Goal: Information Seeking & Learning: Learn about a topic

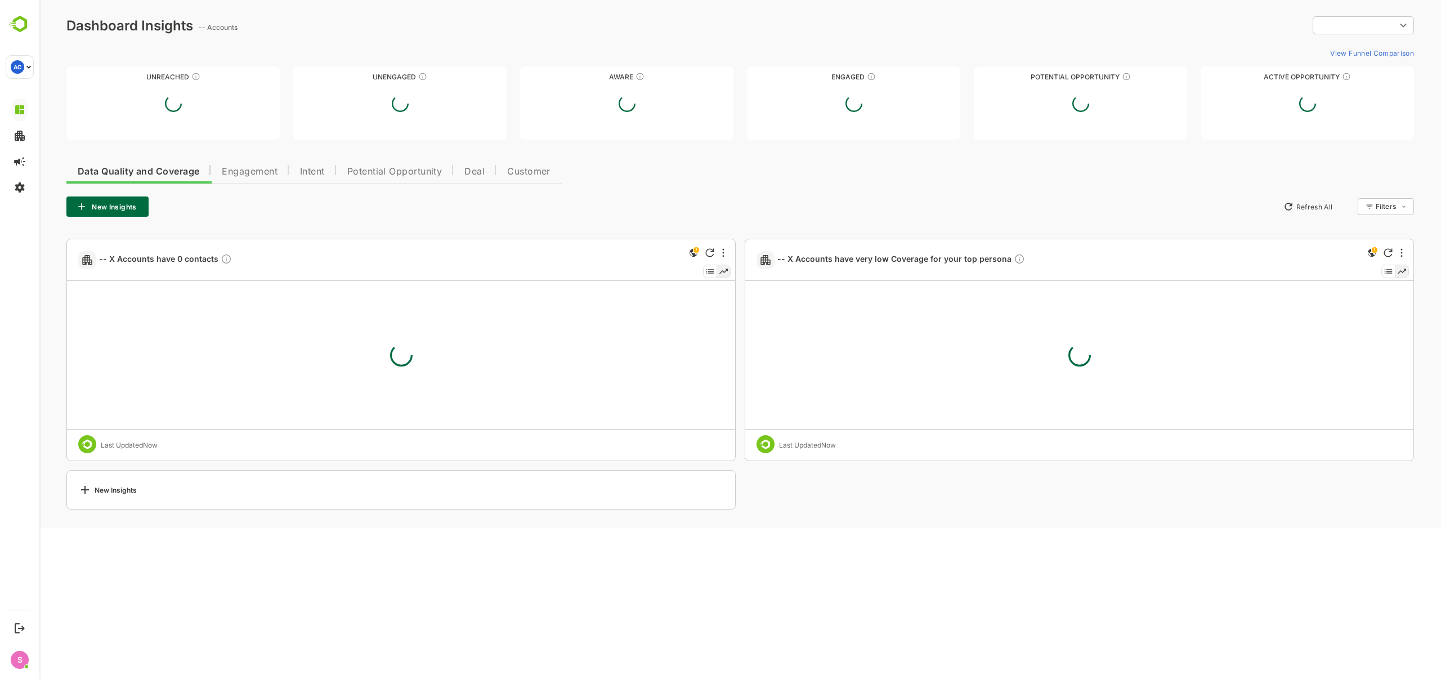
type input "**********"
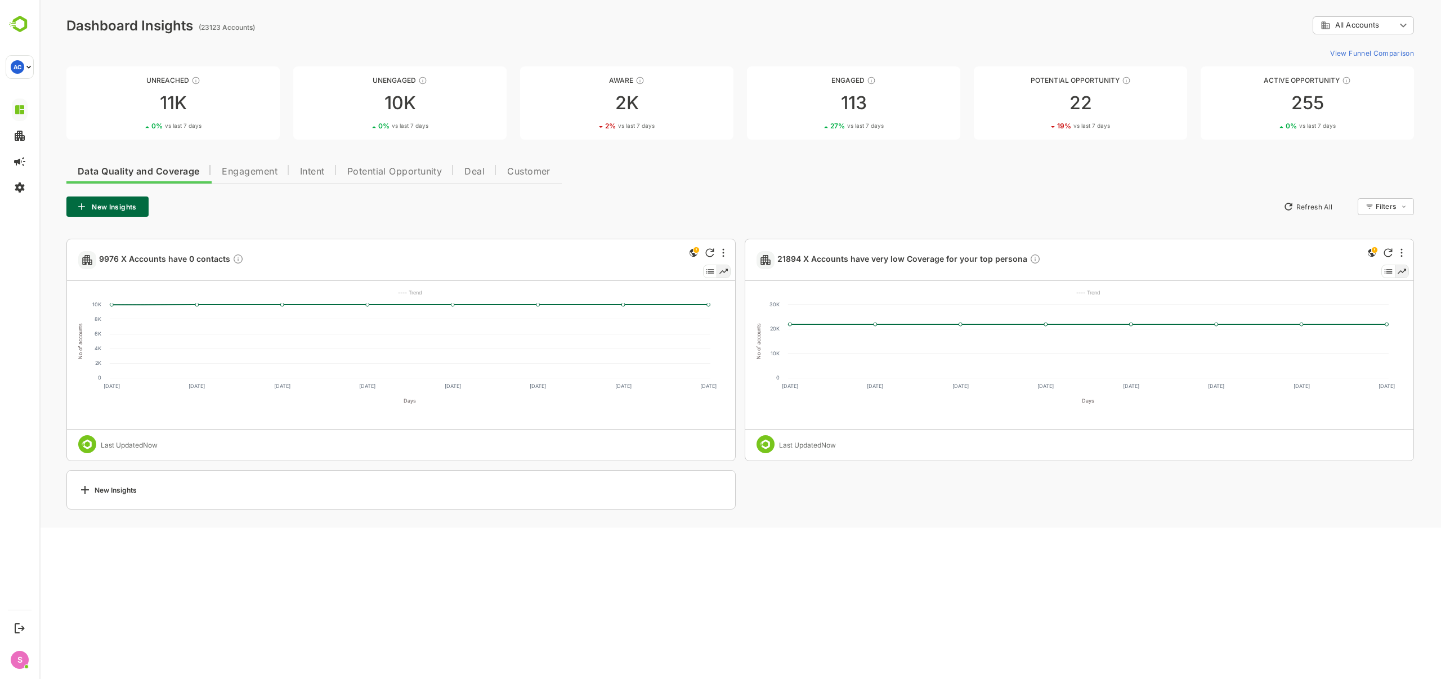
click at [1345, 28] on body "**********" at bounding box center [740, 264] width 1402 height 528
click at [847, 100] on div at bounding box center [740, 339] width 1402 height 679
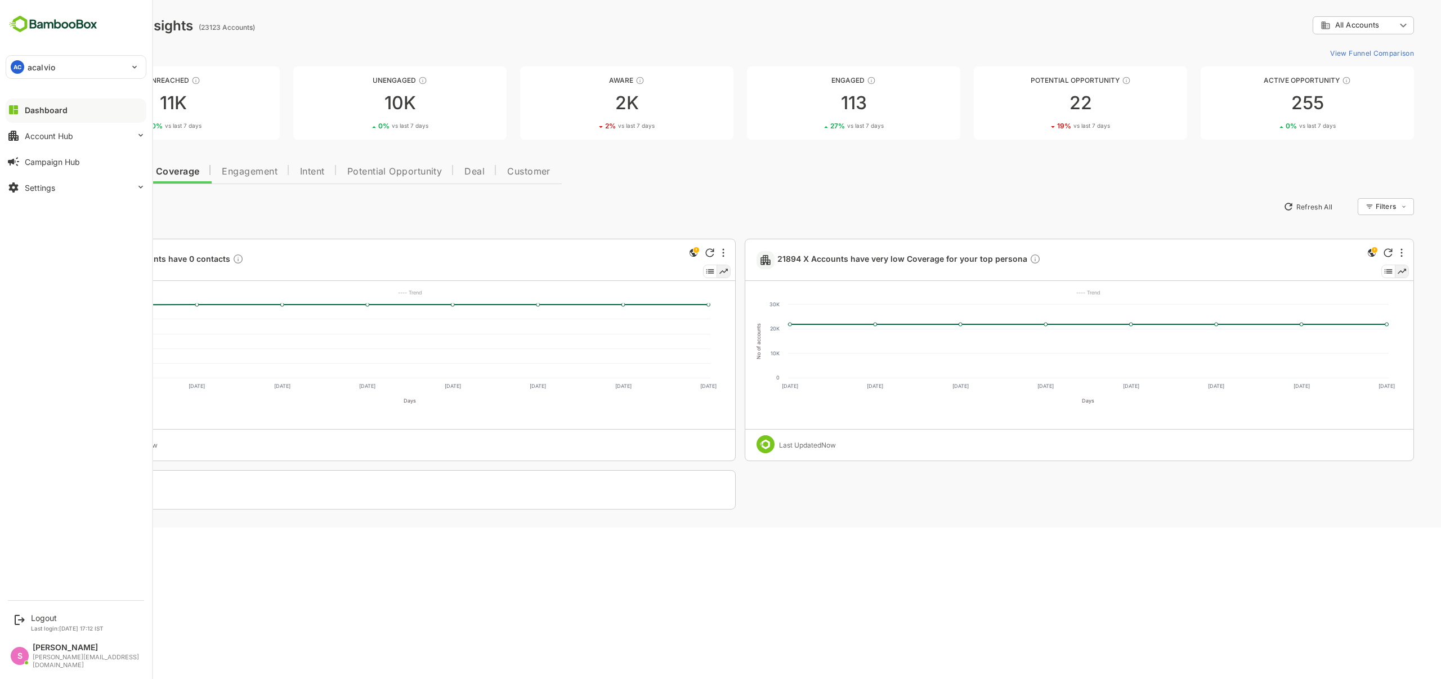
click at [41, 108] on div "Dashboard" at bounding box center [46, 110] width 43 height 10
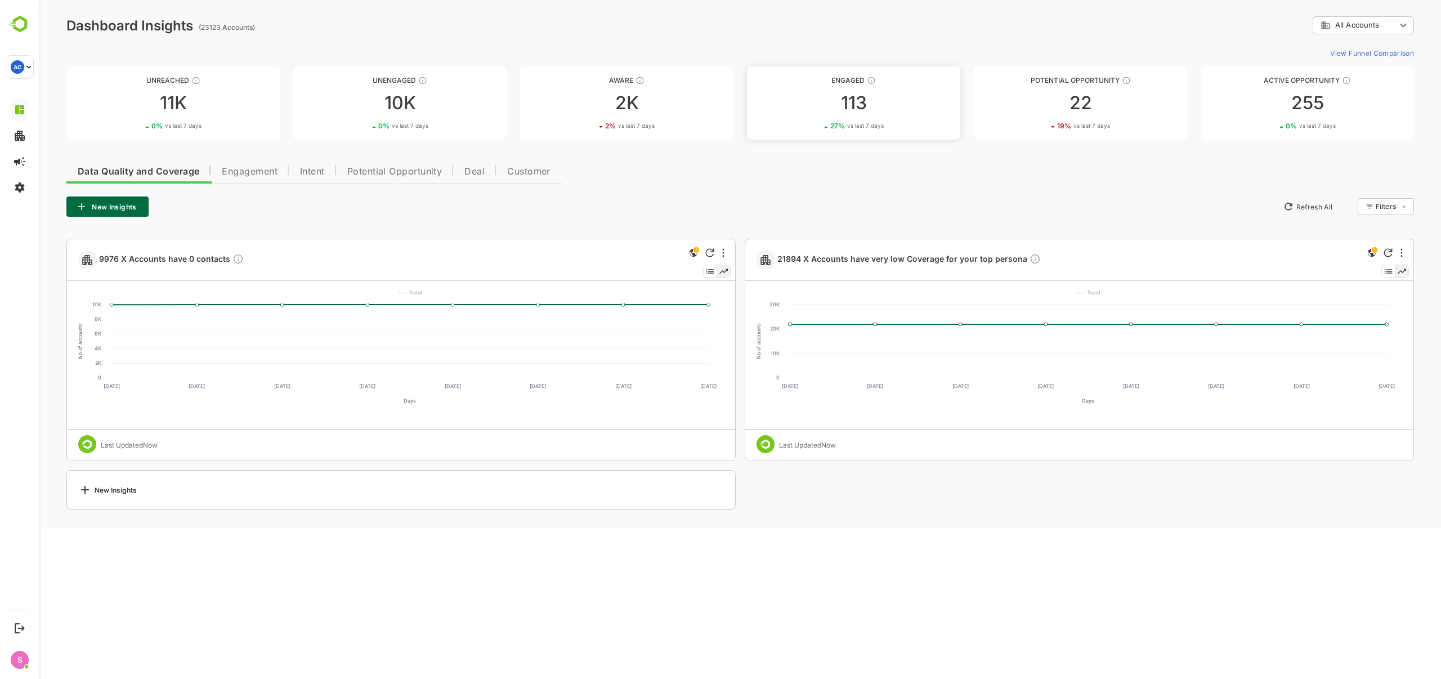
click at [850, 105] on div "113" at bounding box center [853, 103] width 213 height 18
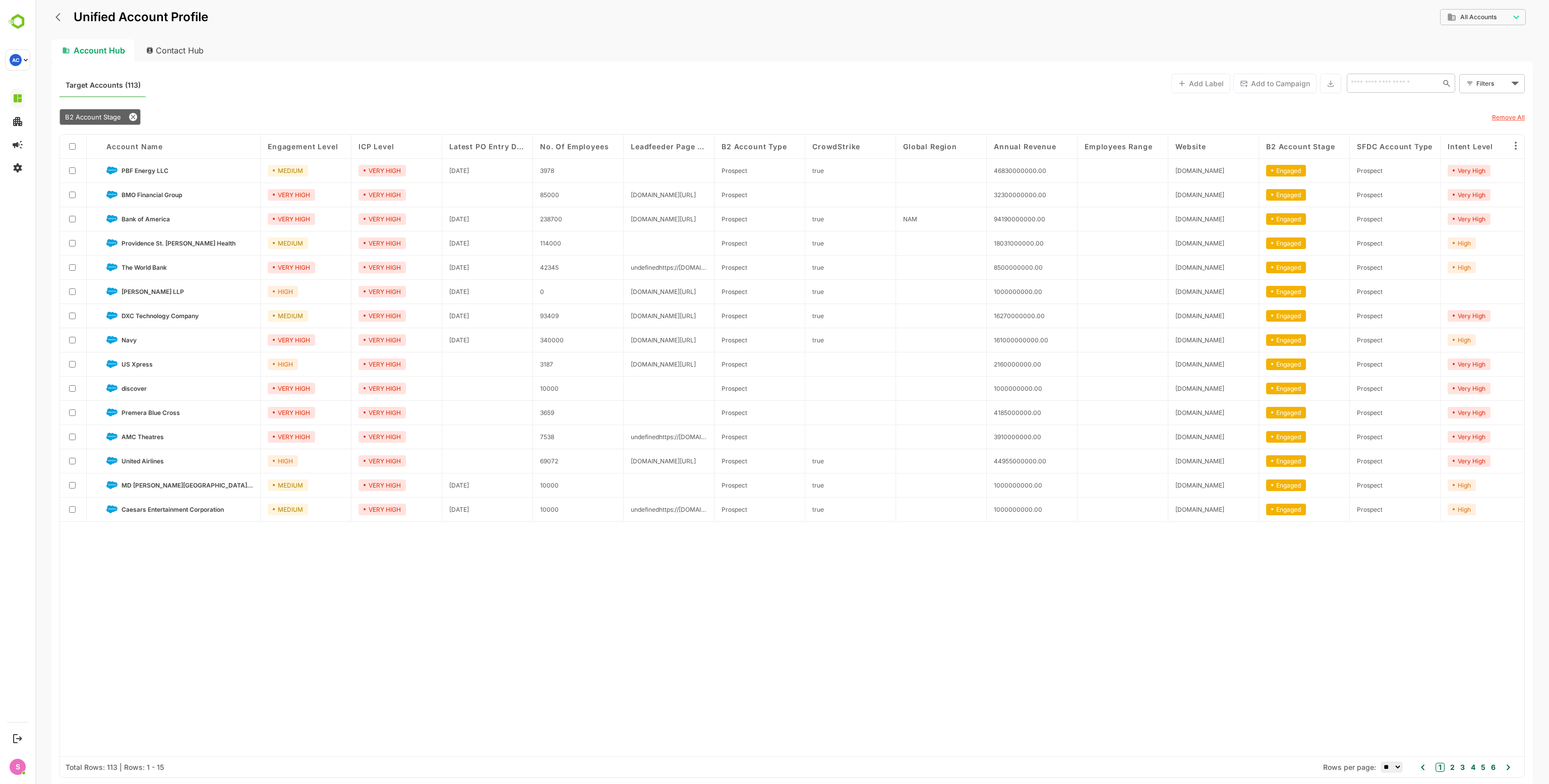
click at [135, 144] on span "Account Name" at bounding box center [134, 147] width 56 height 9
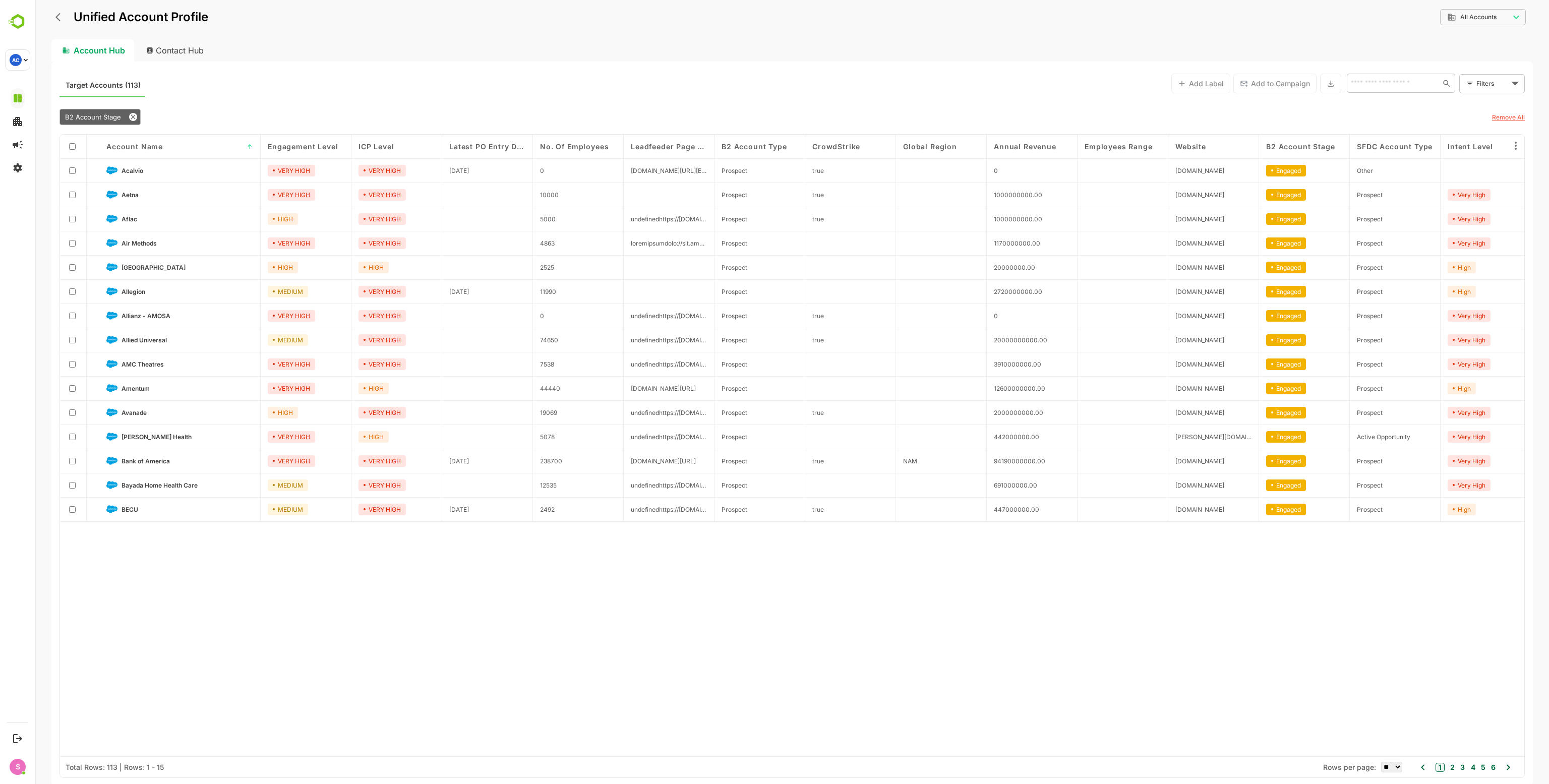
click at [135, 144] on span "Account Name" at bounding box center [134, 147] width 56 height 9
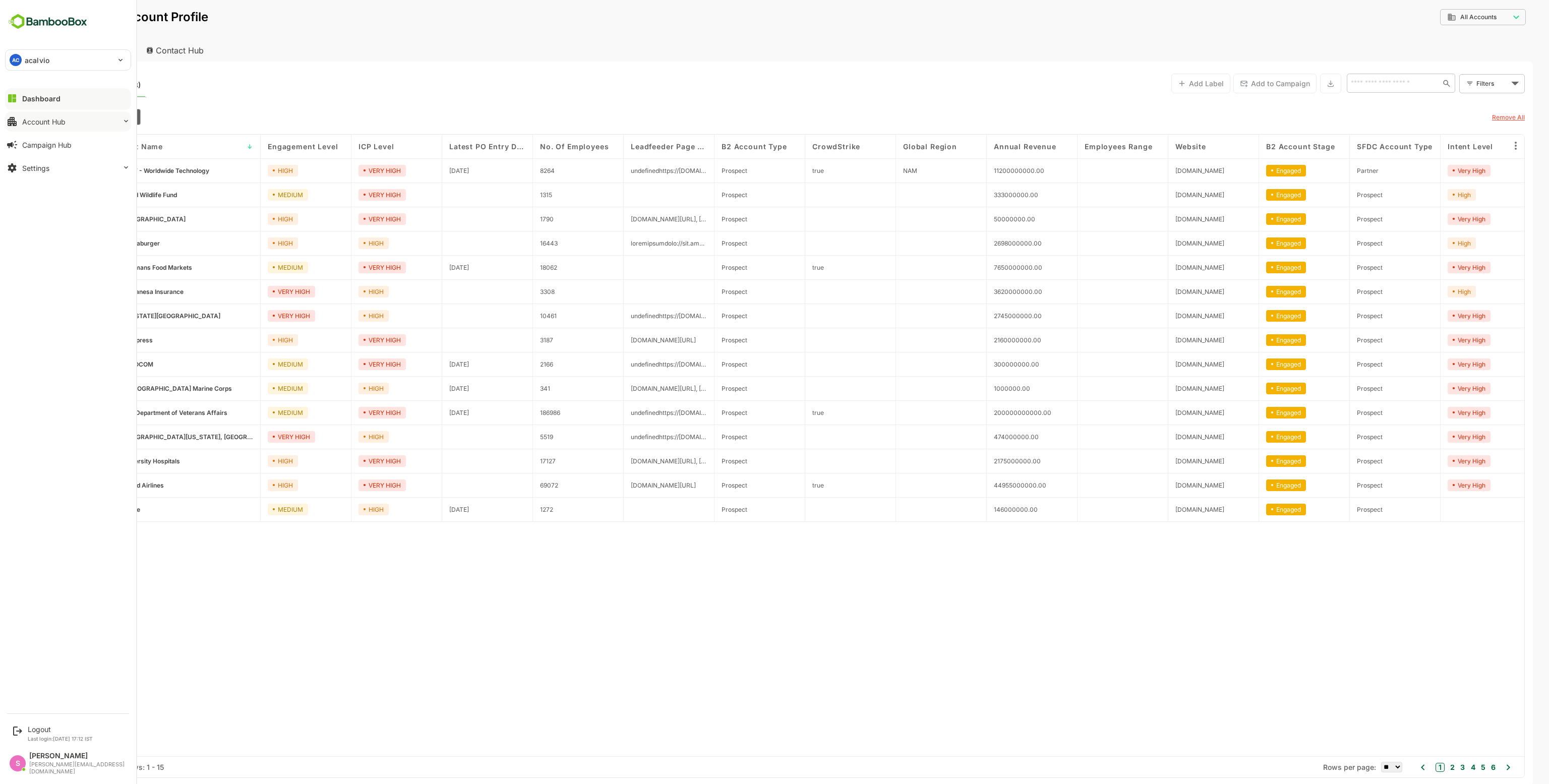
click at [62, 124] on div "Account Hub" at bounding box center [44, 122] width 43 height 9
click at [46, 102] on div "Dashboard" at bounding box center [41, 98] width 39 height 9
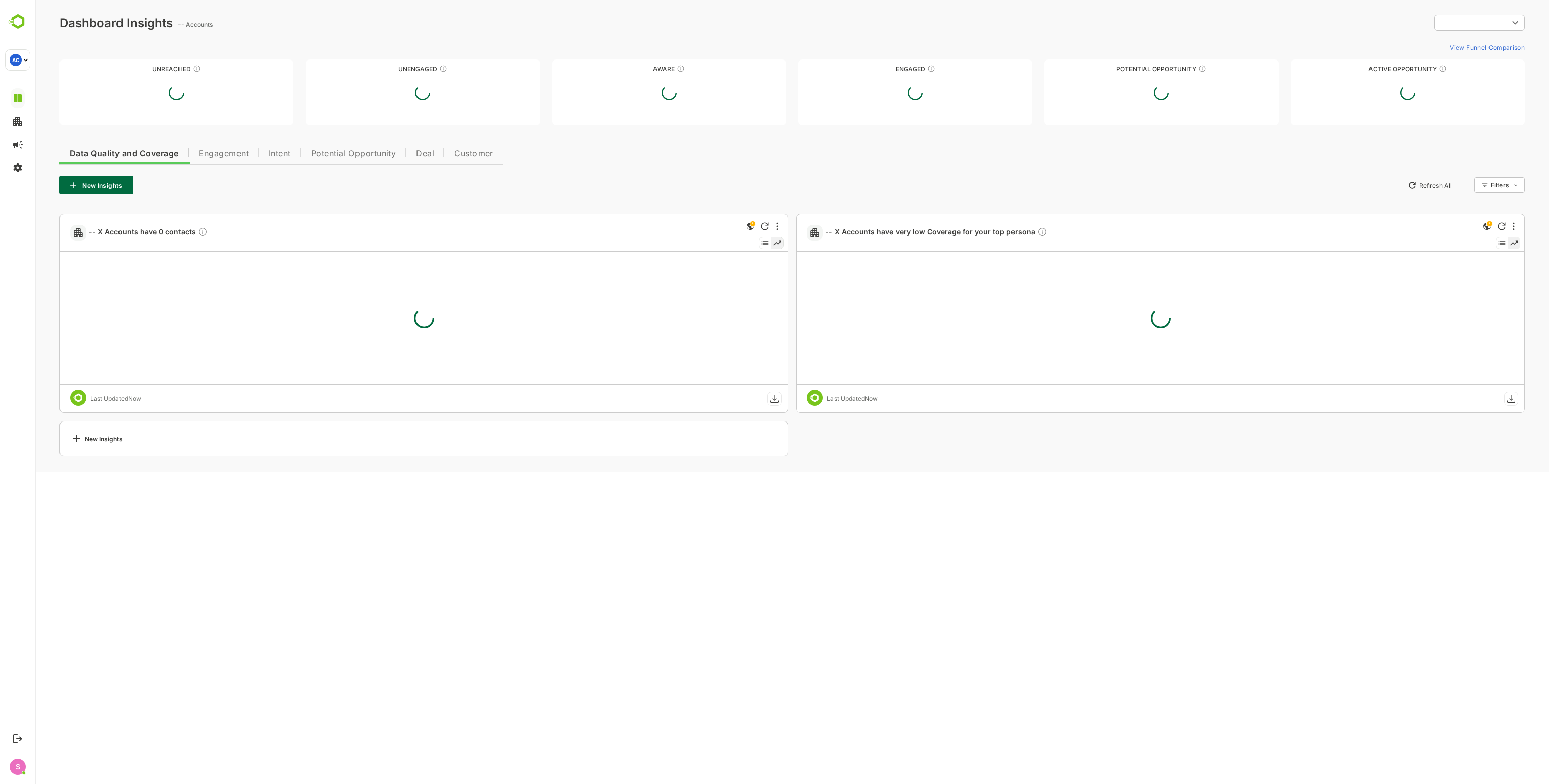
type input "**********"
click at [1150, 94] on div "22" at bounding box center [1160, 92] width 234 height 16
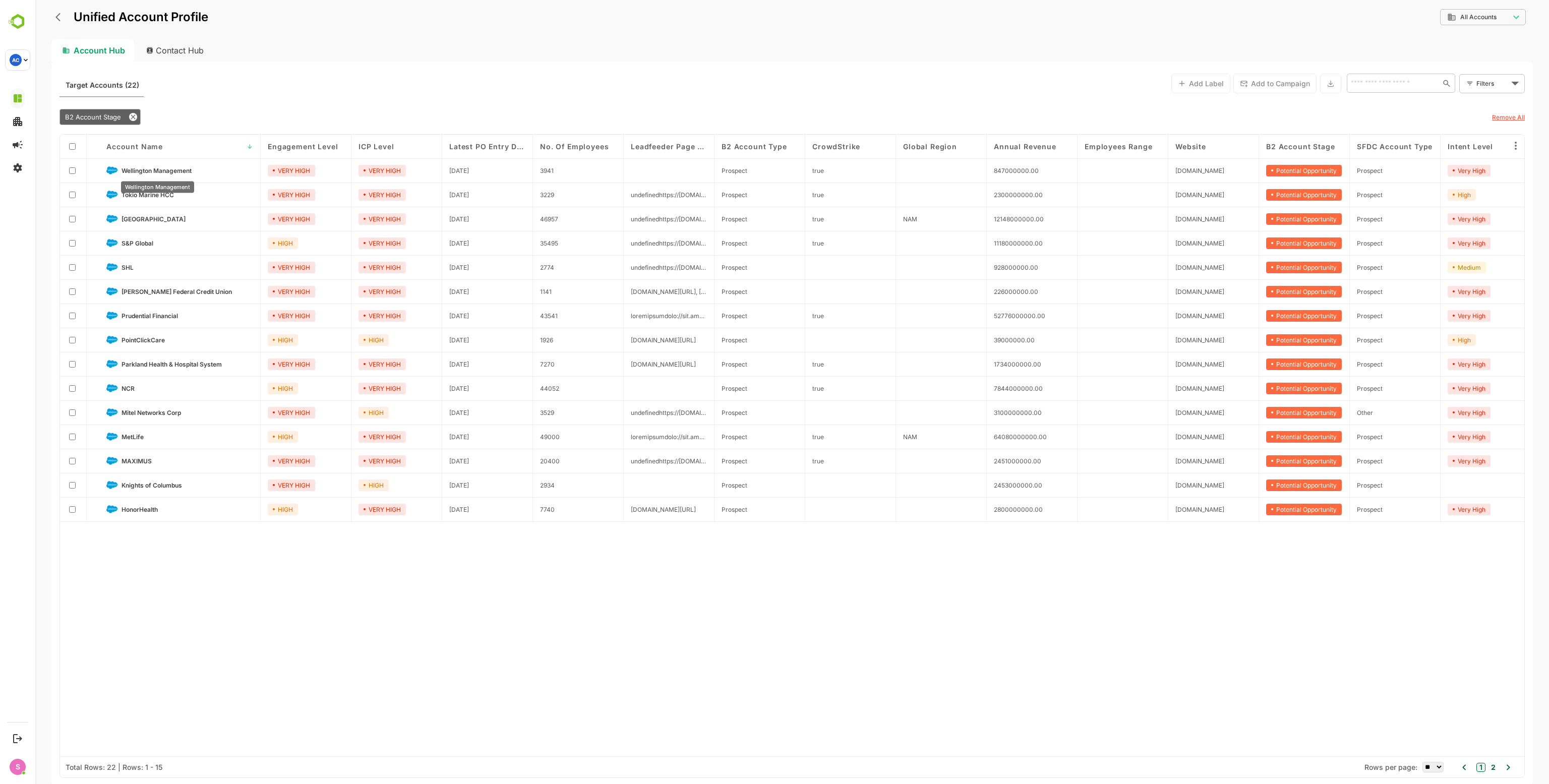
click at [159, 173] on span "Wellington Management" at bounding box center [157, 170] width 70 height 7
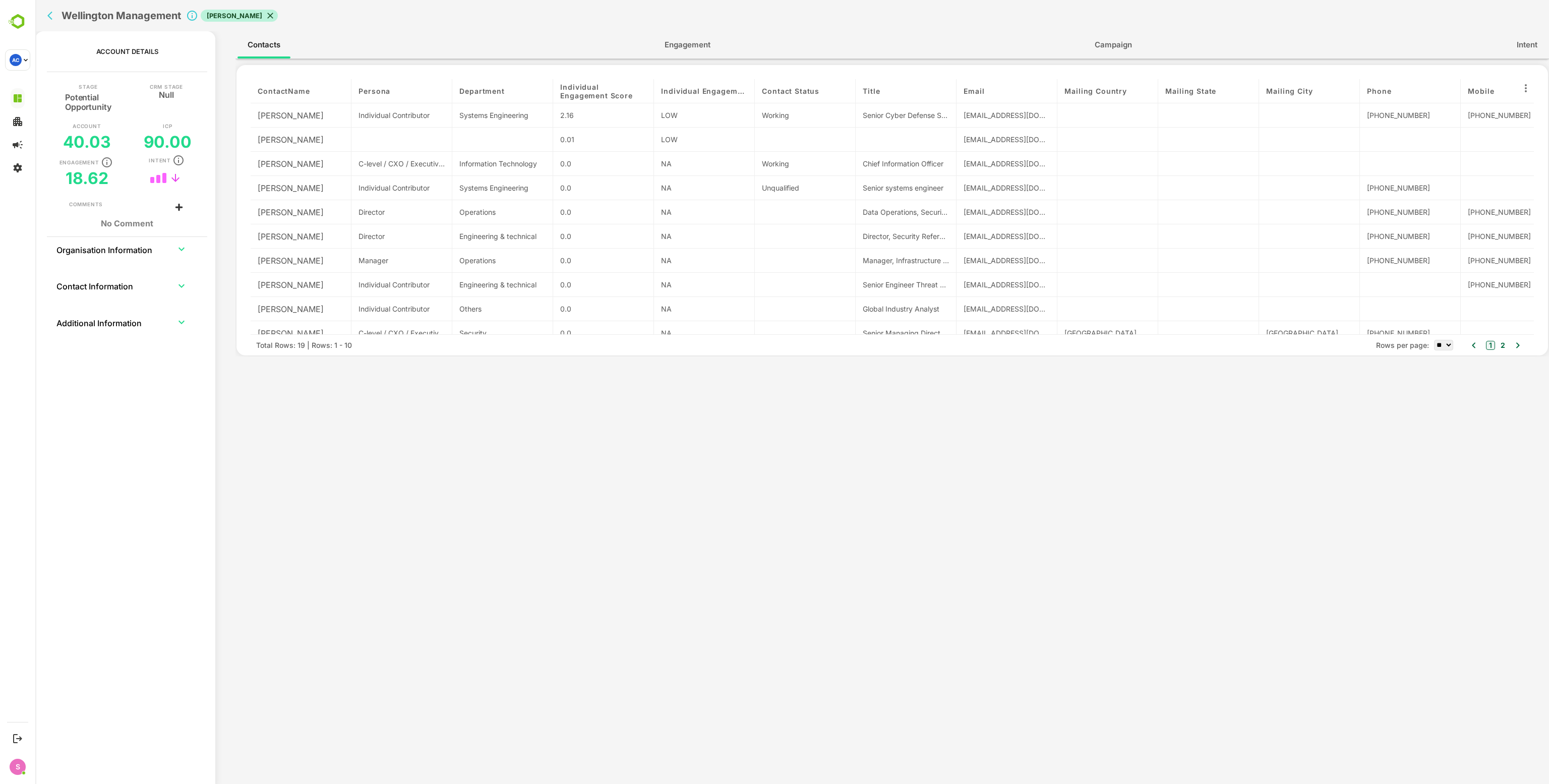
click at [281, 115] on div "David Kocis" at bounding box center [301, 115] width 101 height 24
click at [295, 114] on div "David Kocis" at bounding box center [301, 115] width 101 height 24
click at [672, 46] on span "Engagement" at bounding box center [687, 45] width 46 height 13
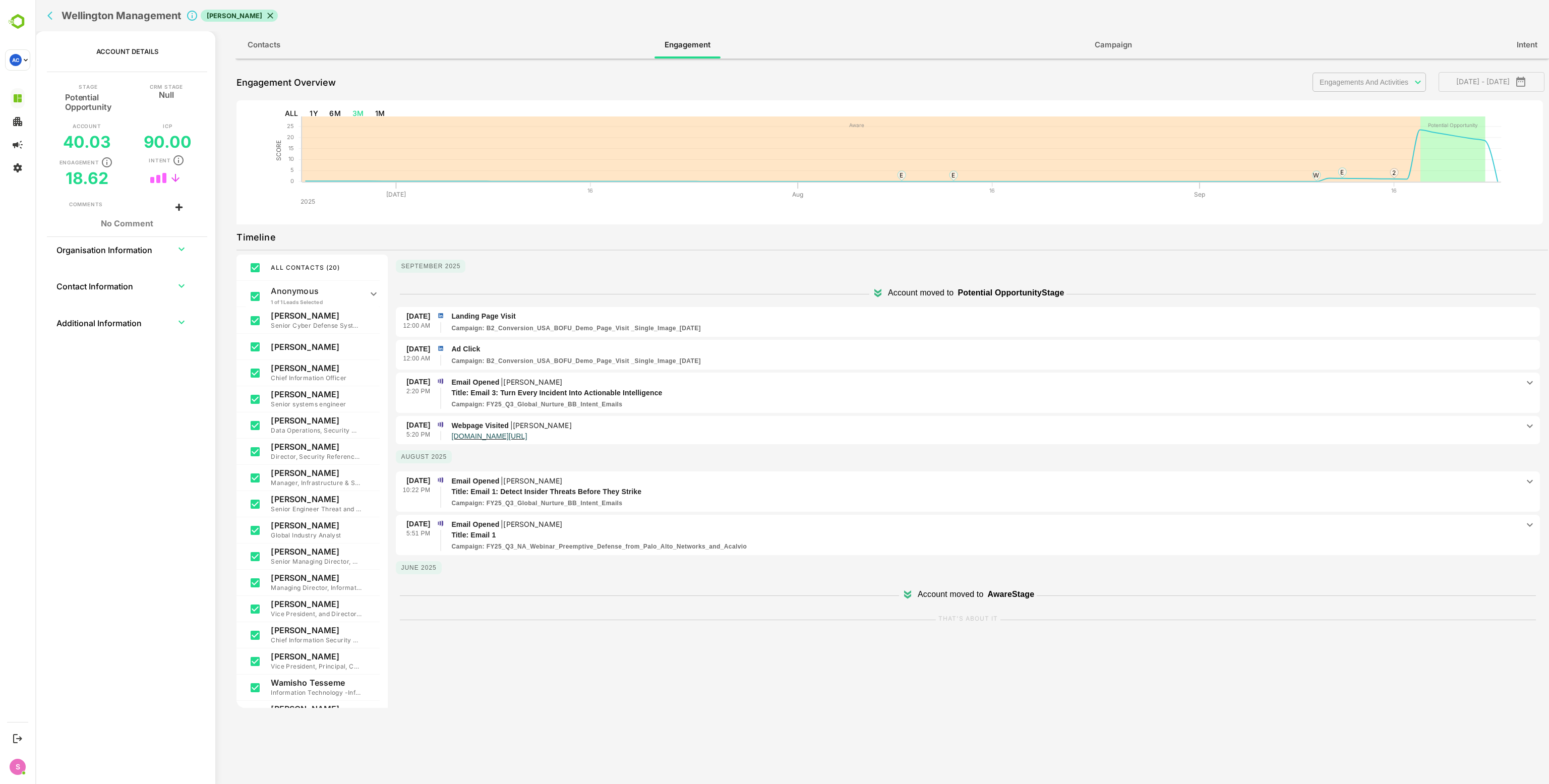
click at [301, 321] on p "Senior Cyber Defense Systems Analyst" at bounding box center [315, 325] width 90 height 10
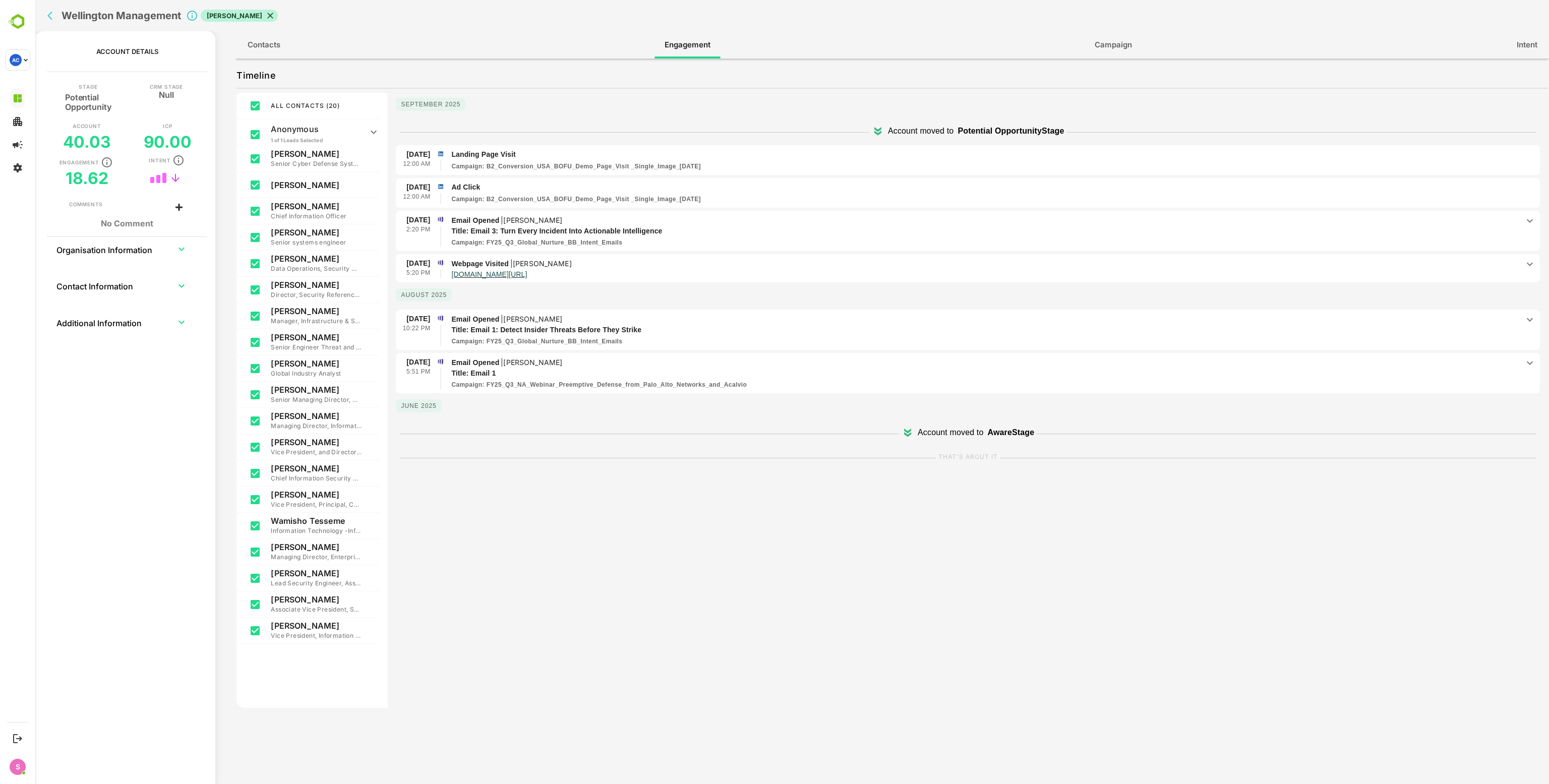
scroll to position [166, 0]
click at [902, 427] on icon at bounding box center [908, 430] width 13 height 13
click at [46, 11] on button "back" at bounding box center [52, 15] width 15 height 15
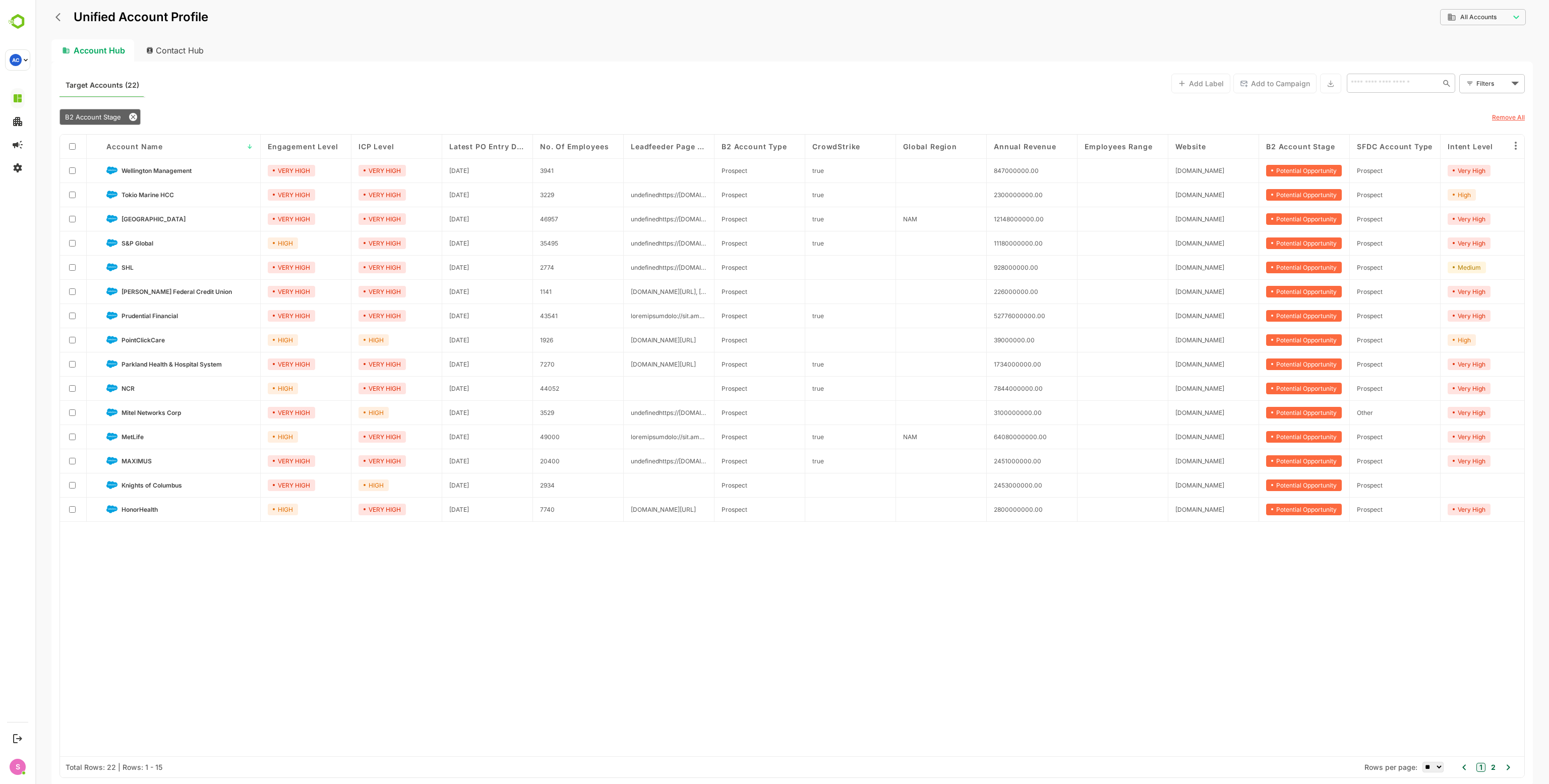
click at [144, 150] on div "Account Name ↓" at bounding box center [180, 146] width 161 height 24
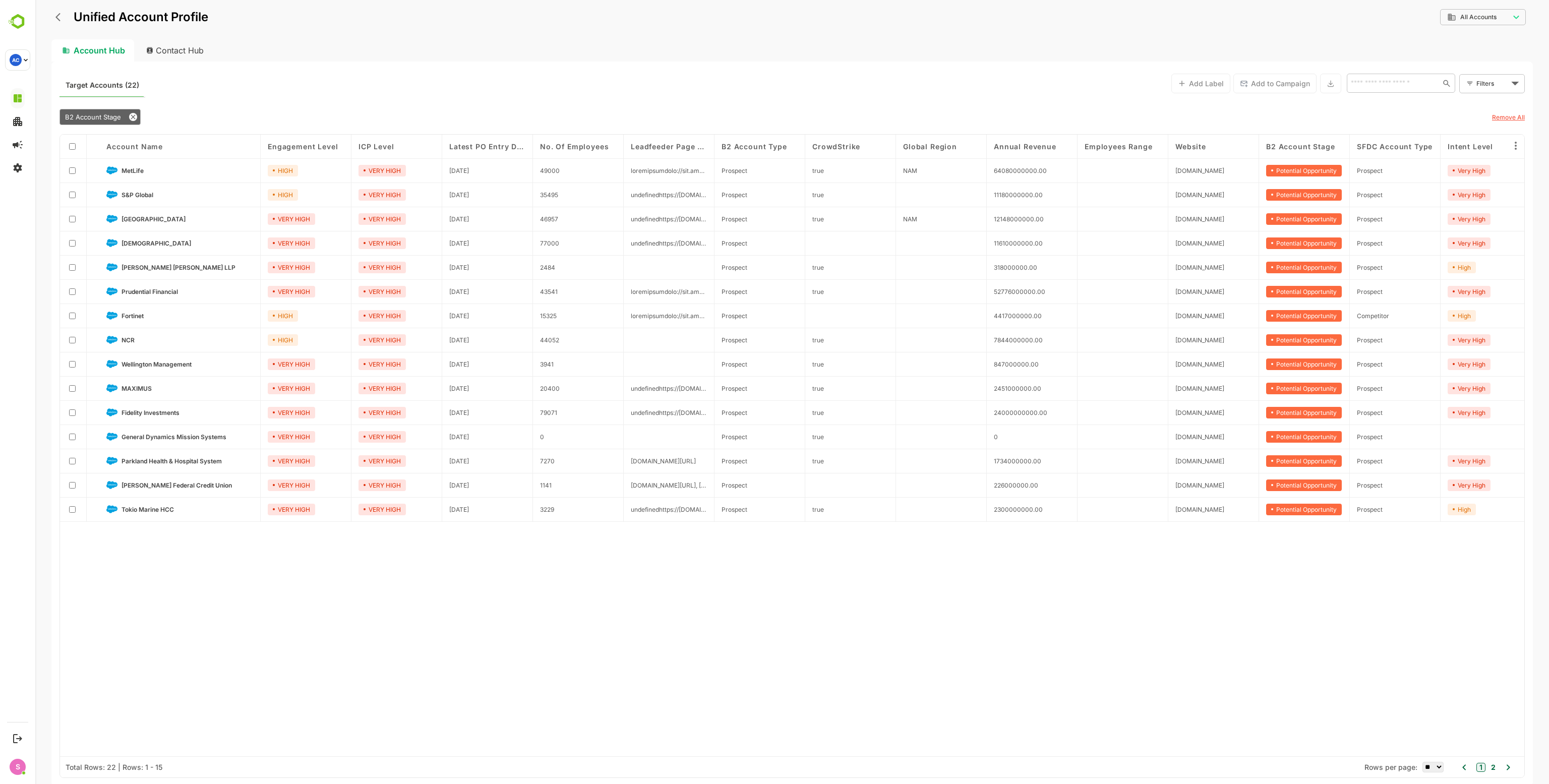
click at [157, 504] on link "Tokio Marine HCC" at bounding box center [187, 508] width 132 height 11
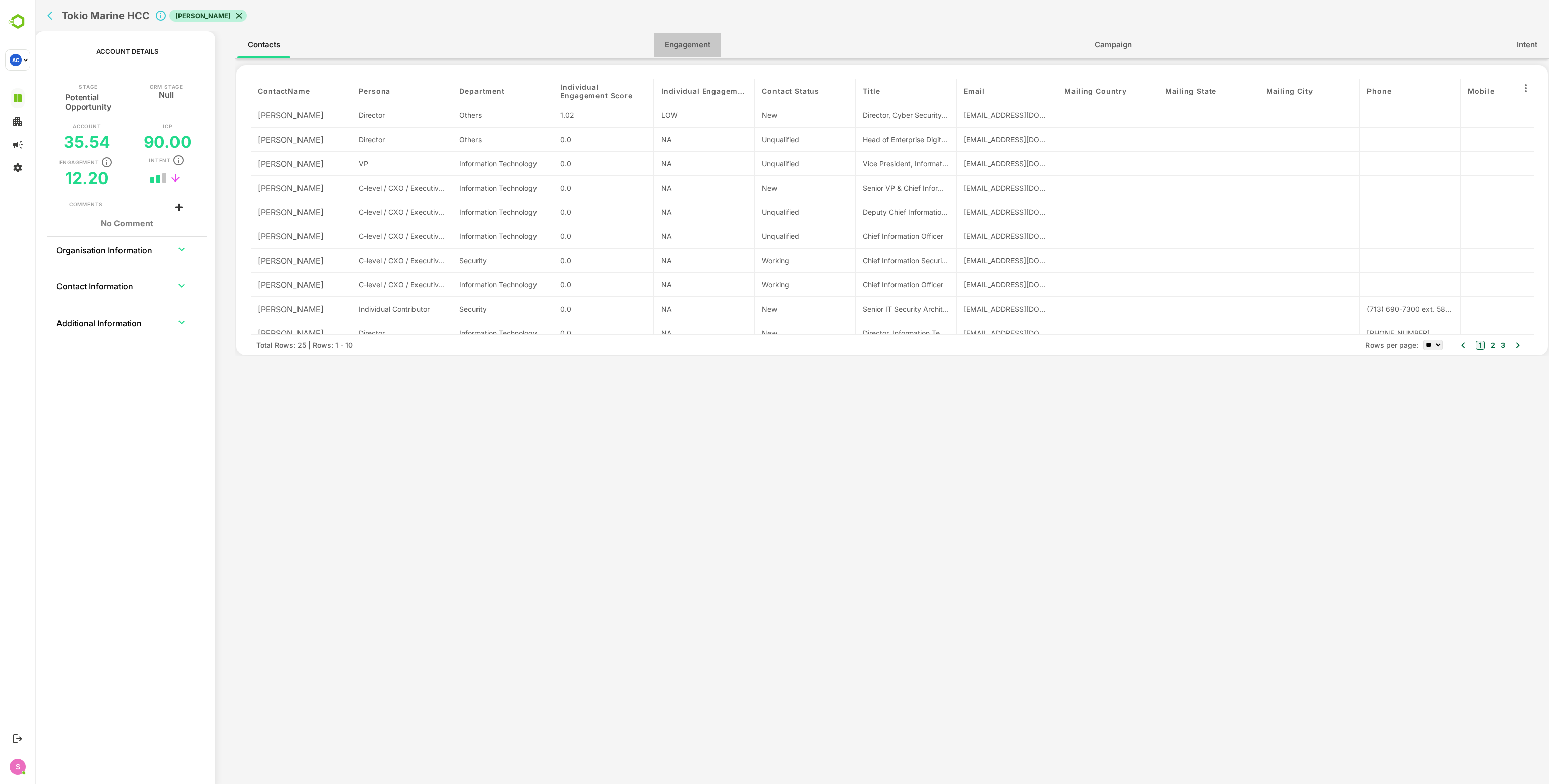
click at [686, 48] on span "Engagement" at bounding box center [687, 45] width 46 height 13
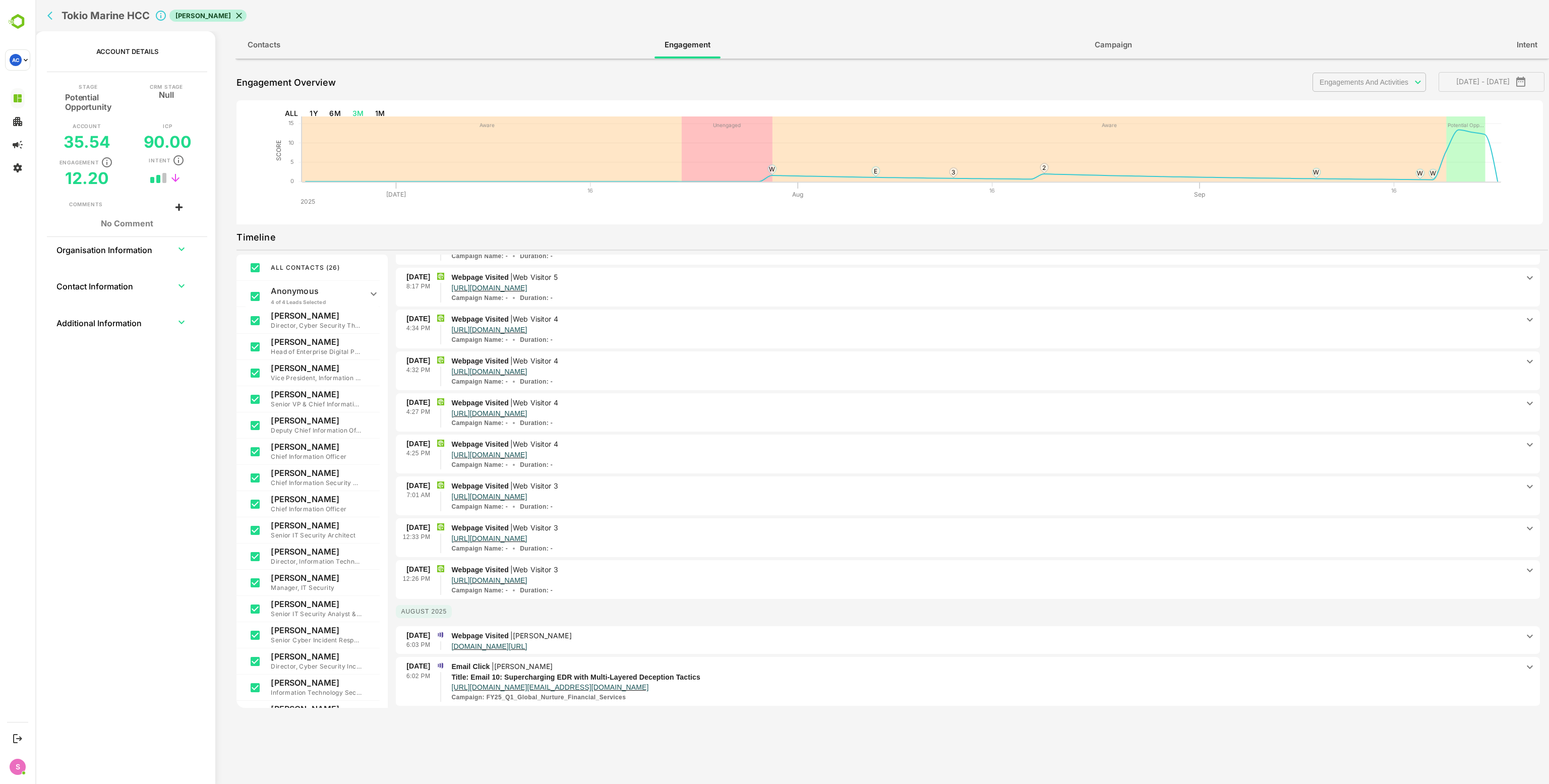
scroll to position [226, 0]
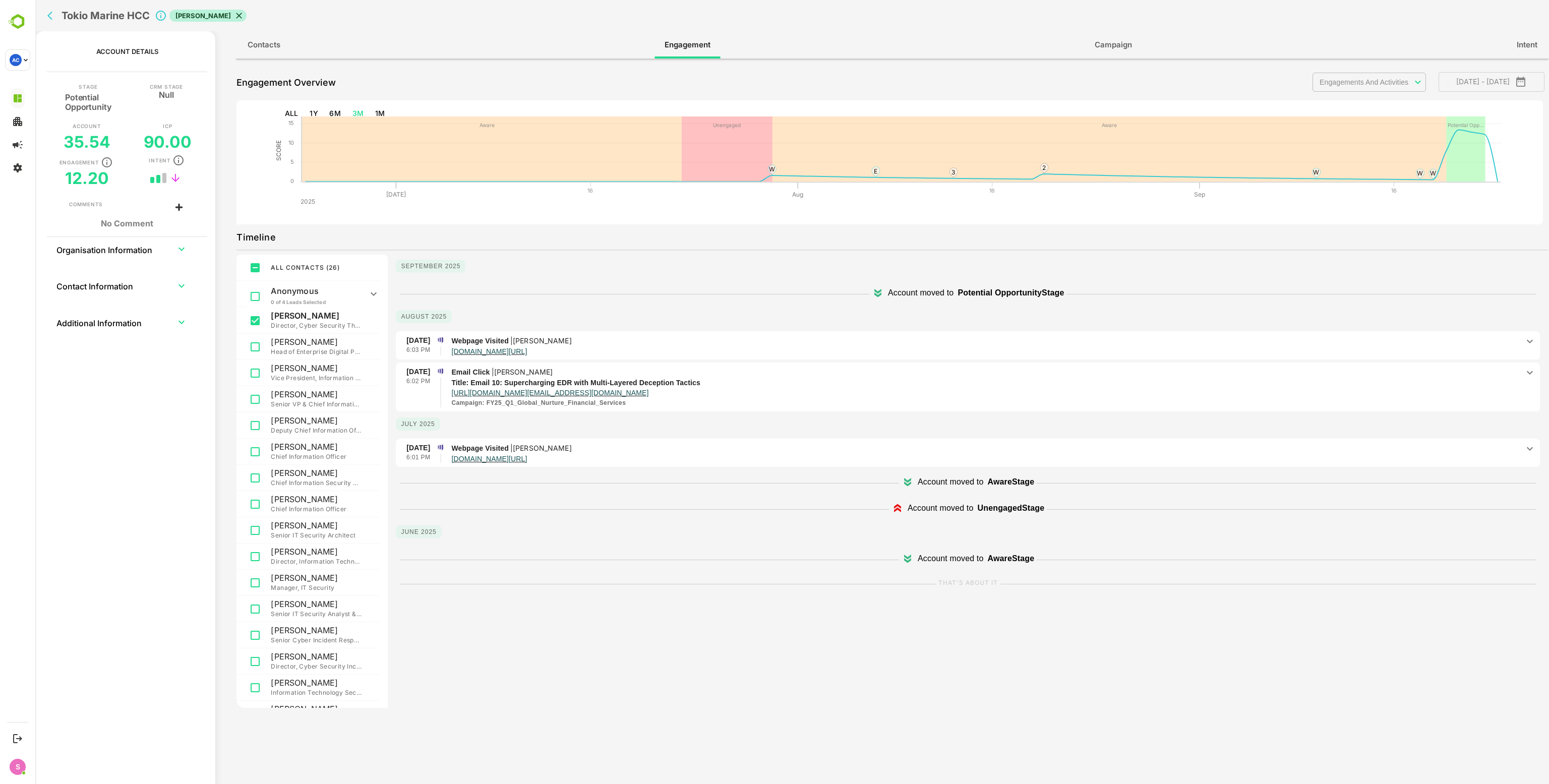
click at [905, 484] on icon at bounding box center [908, 484] width 7 height 5
click at [891, 509] on icon at bounding box center [897, 508] width 13 height 13
click at [53, 16] on icon "back" at bounding box center [52, 15] width 10 height 10
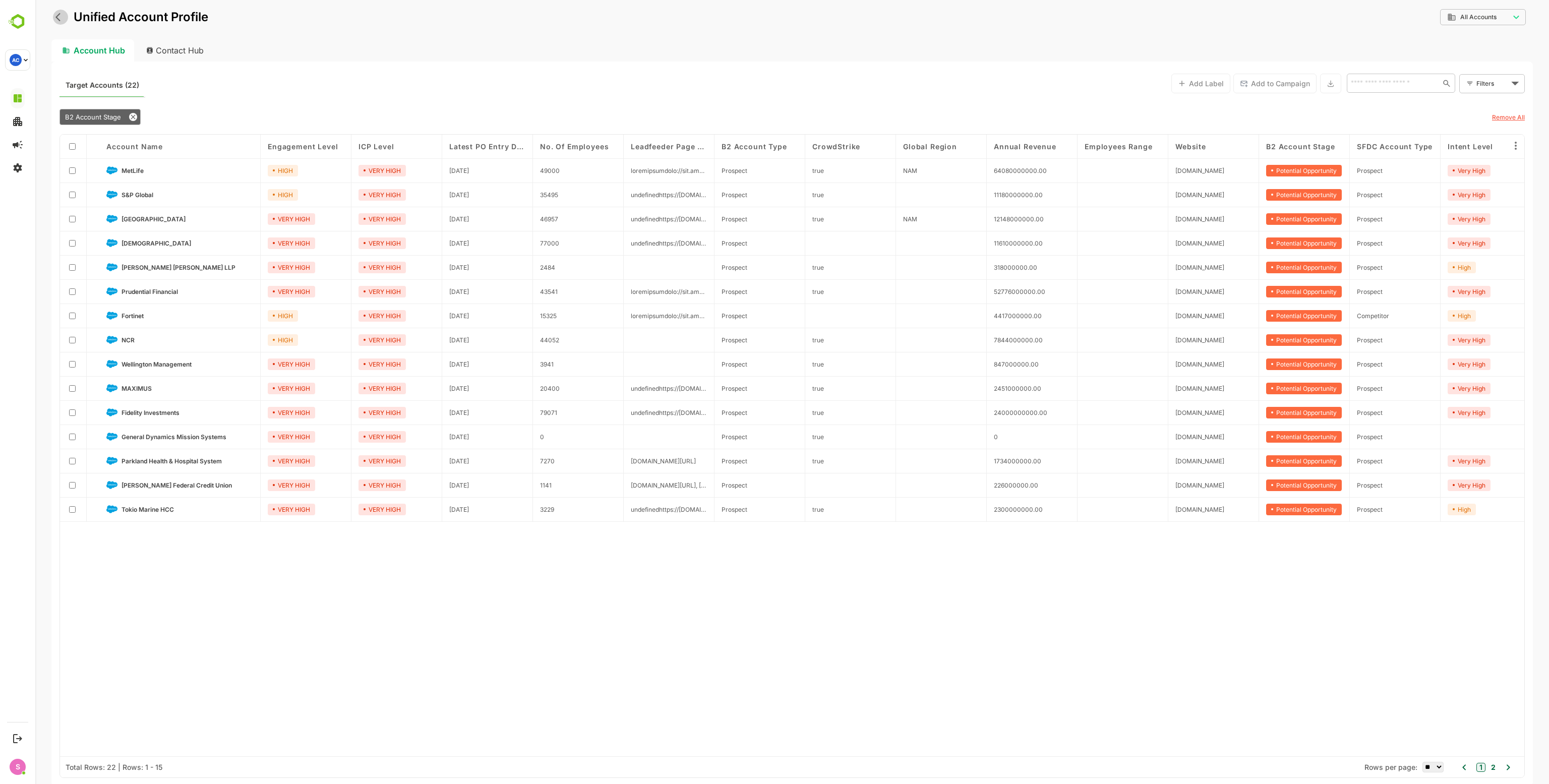
click at [55, 15] on button "back" at bounding box center [60, 17] width 15 height 15
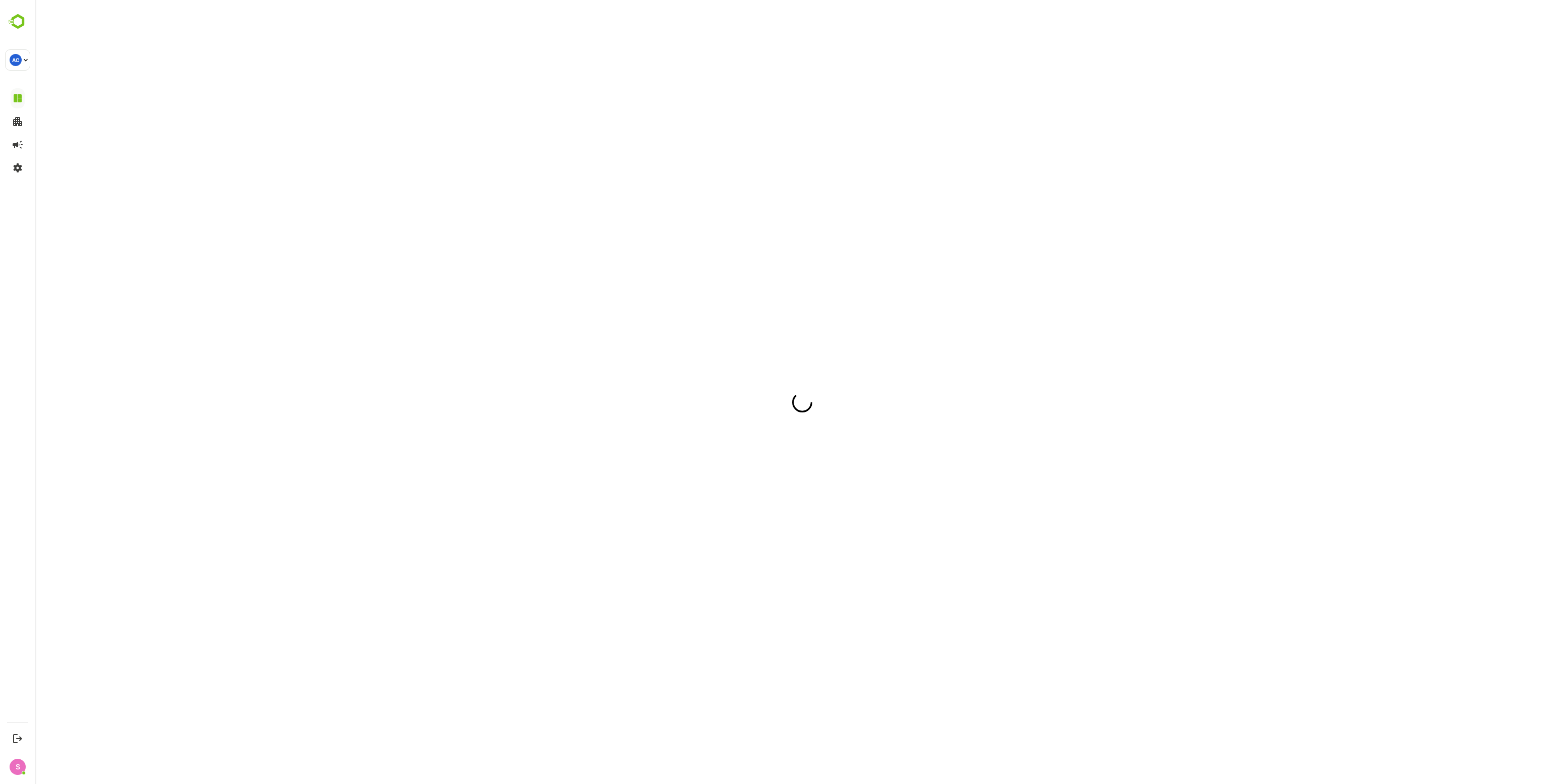
scroll to position [0, 0]
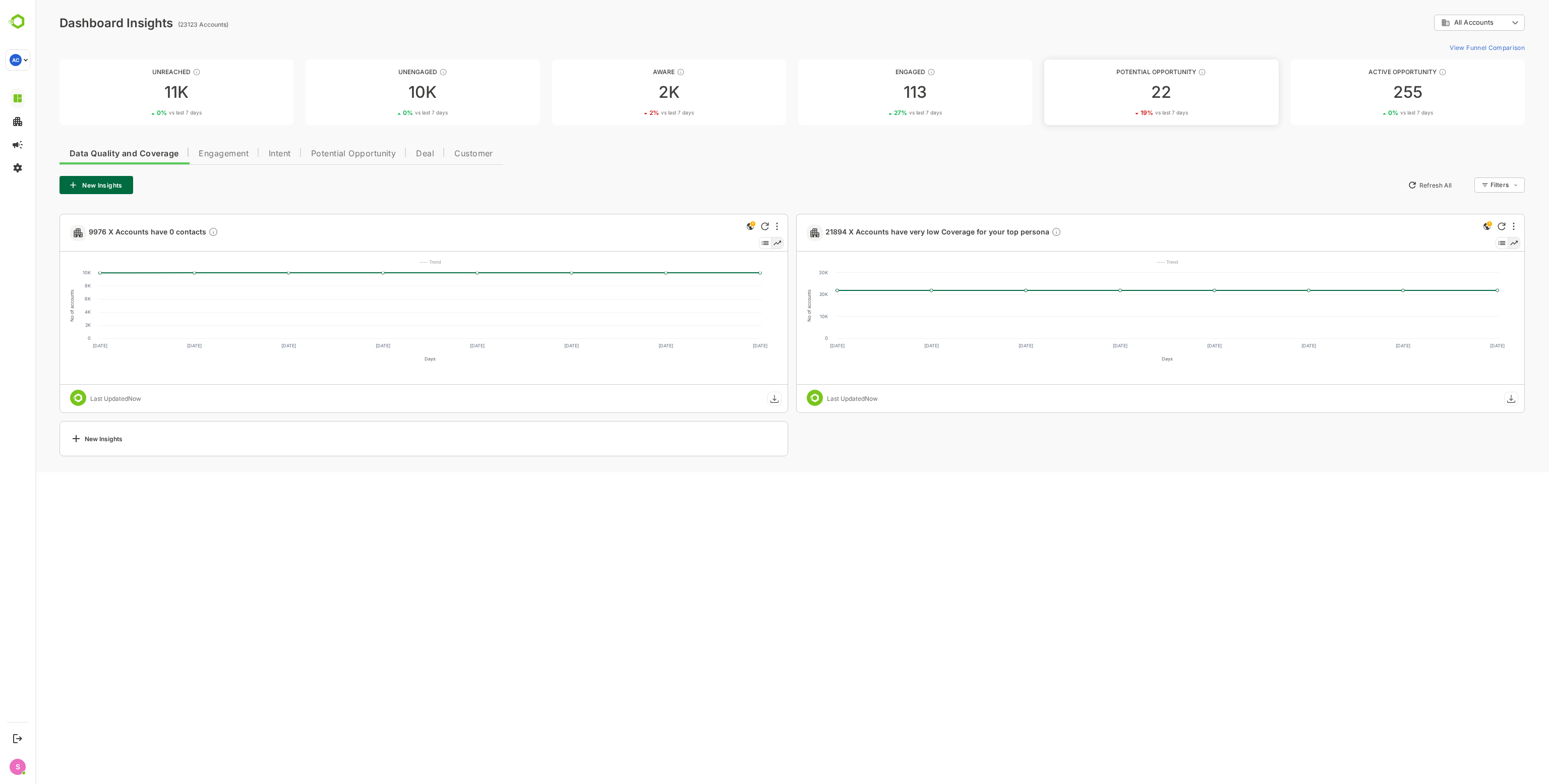
click at [1168, 109] on span "vs last 7 days" at bounding box center [1171, 113] width 33 height 7
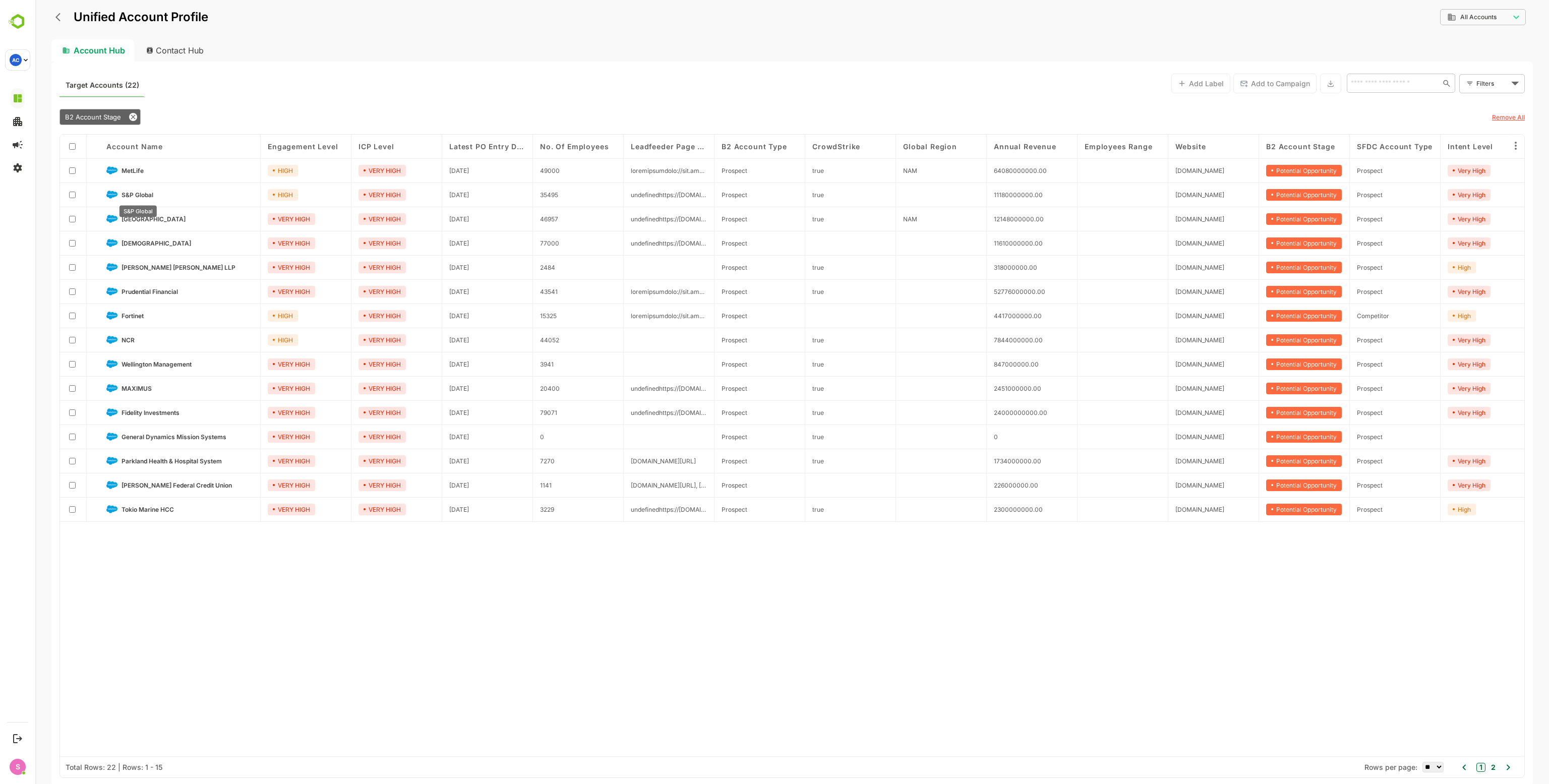
click at [143, 195] on span "S&P Global" at bounding box center [137, 194] width 31 height 7
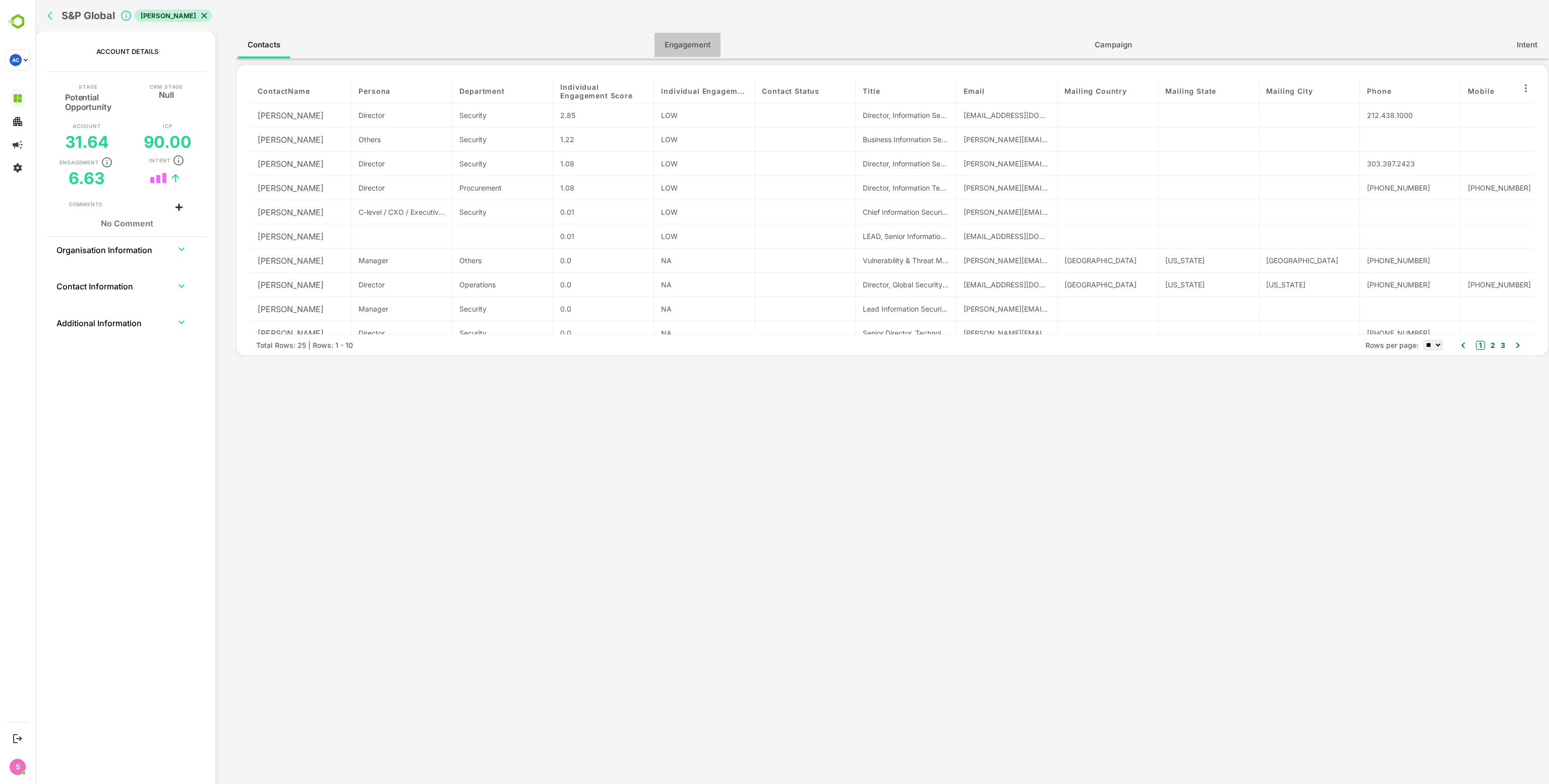
click at [703, 49] on span "Engagement" at bounding box center [687, 45] width 46 height 13
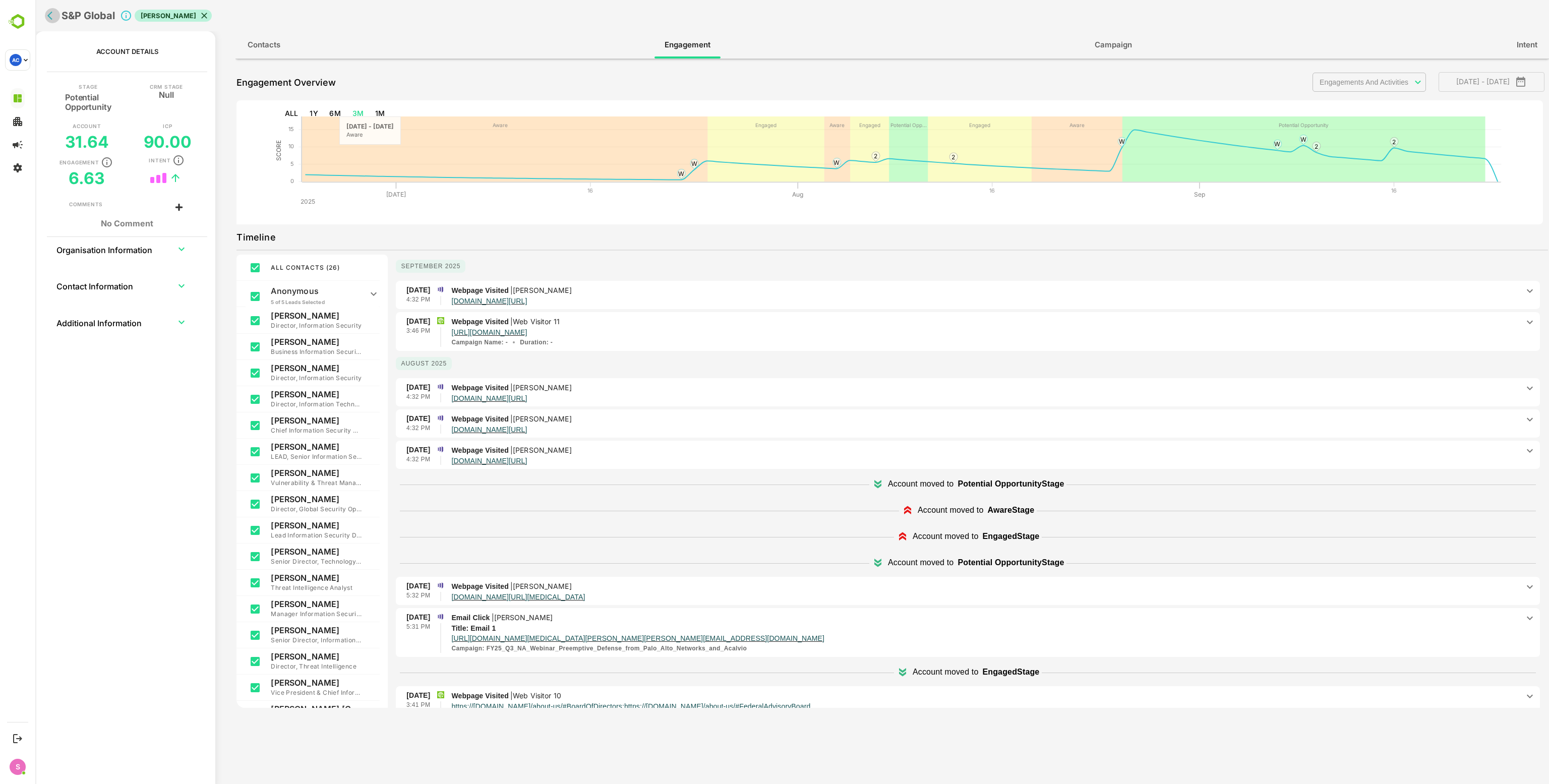
click at [47, 14] on icon "back" at bounding box center [52, 15] width 10 height 10
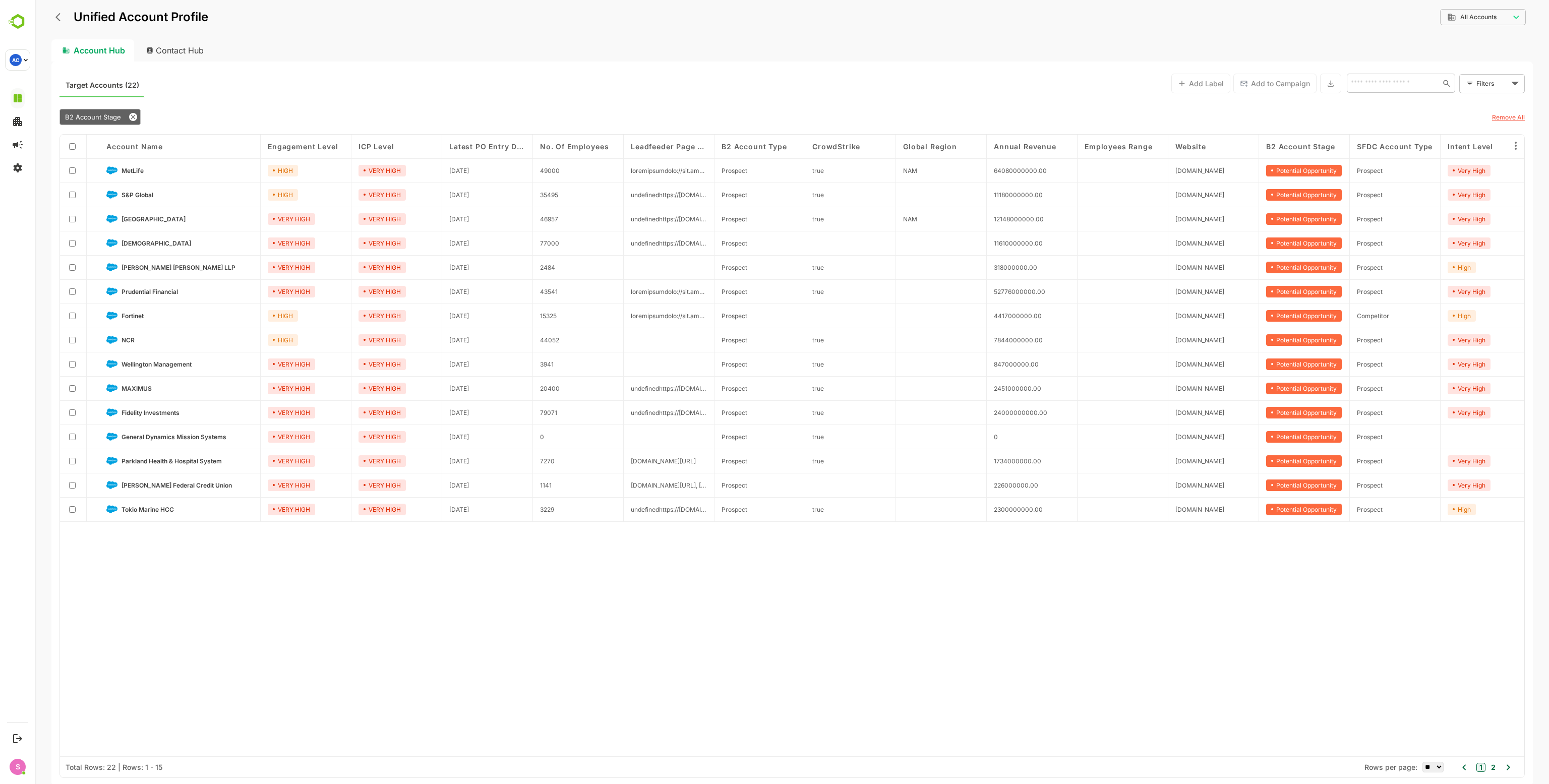
click at [134, 151] on div "Account Name" at bounding box center [180, 146] width 161 height 24
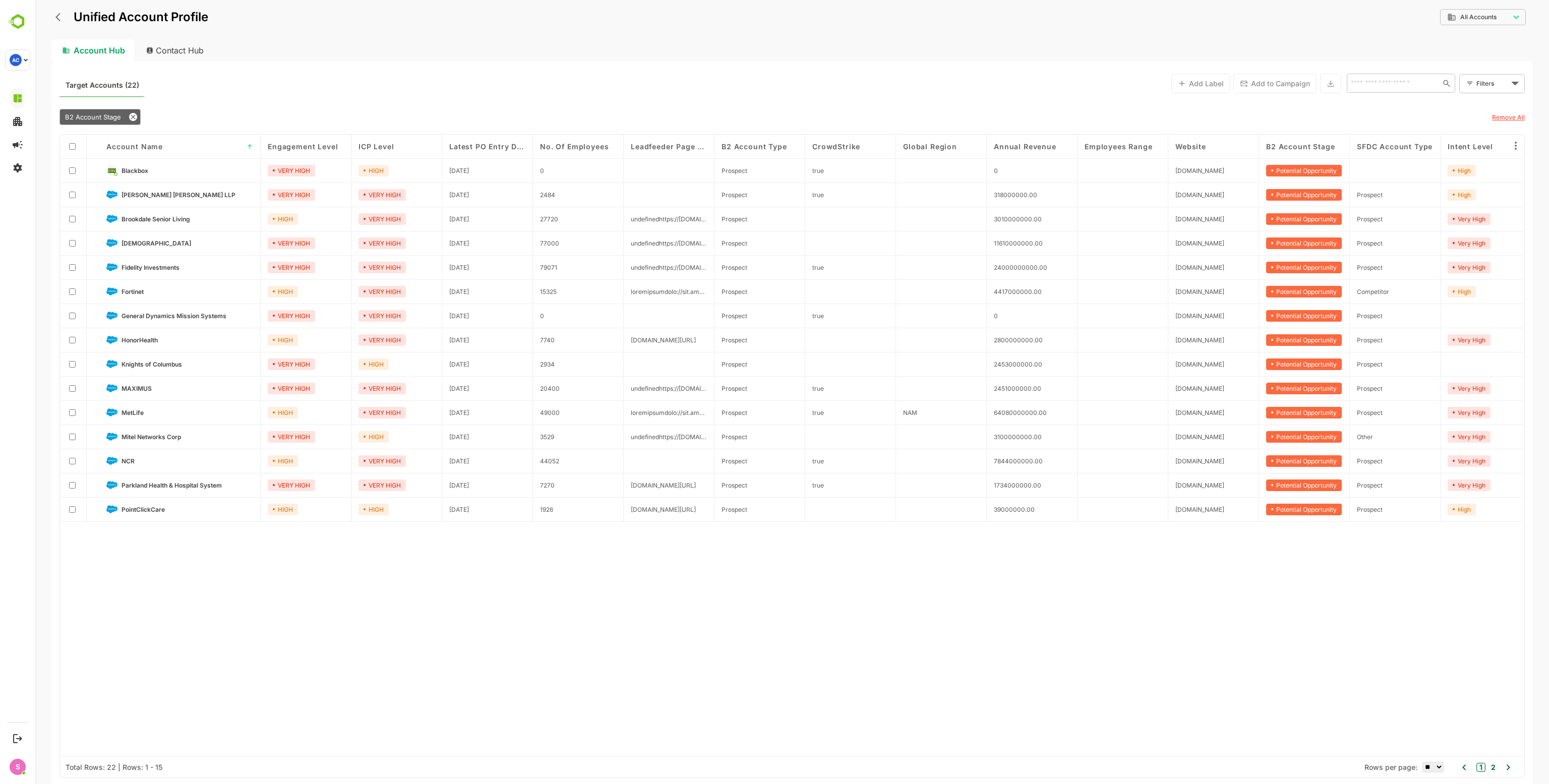
click at [58, 23] on button "back" at bounding box center [60, 17] width 15 height 15
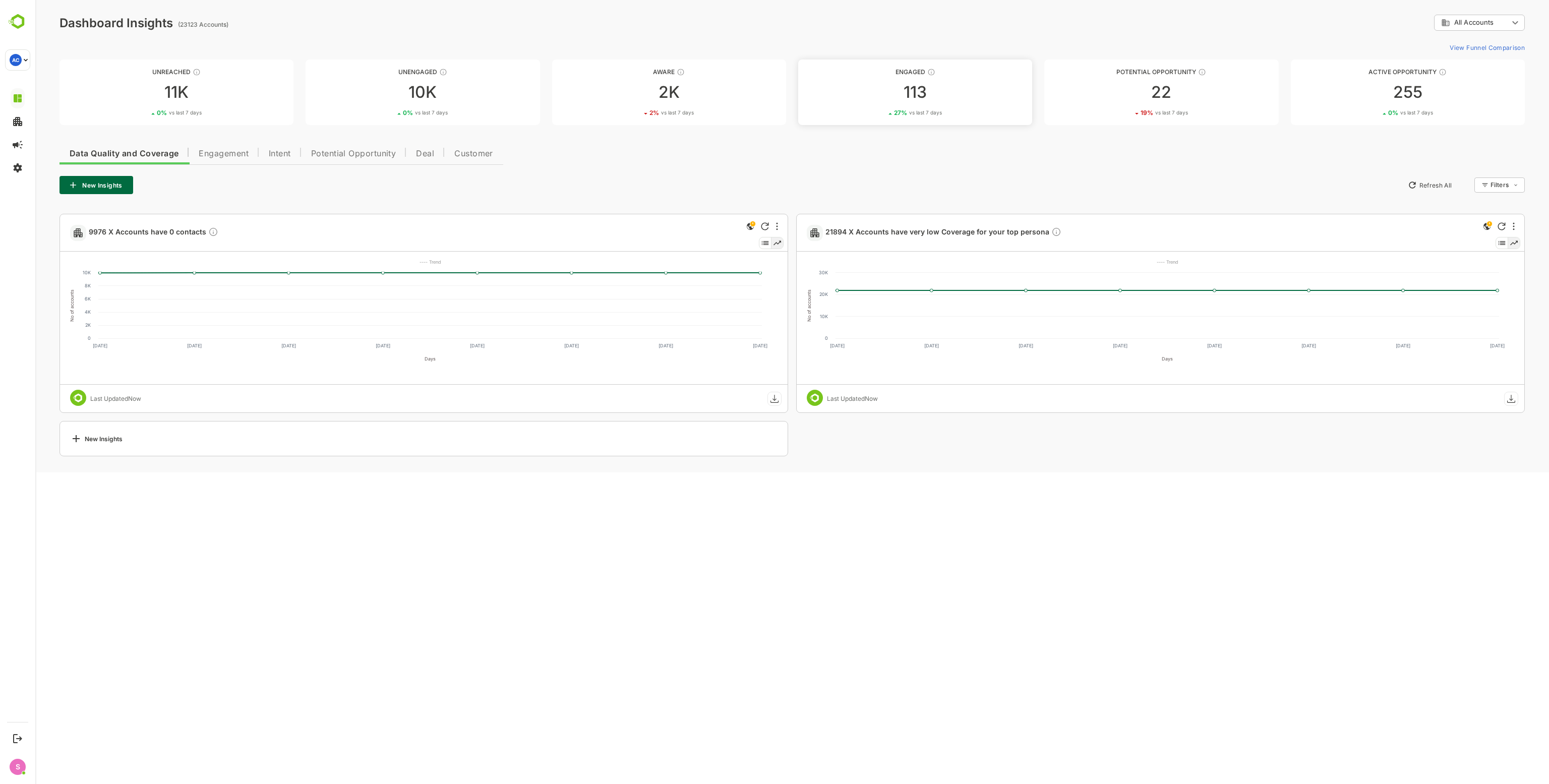
click at [906, 93] on div "113" at bounding box center [914, 92] width 234 height 16
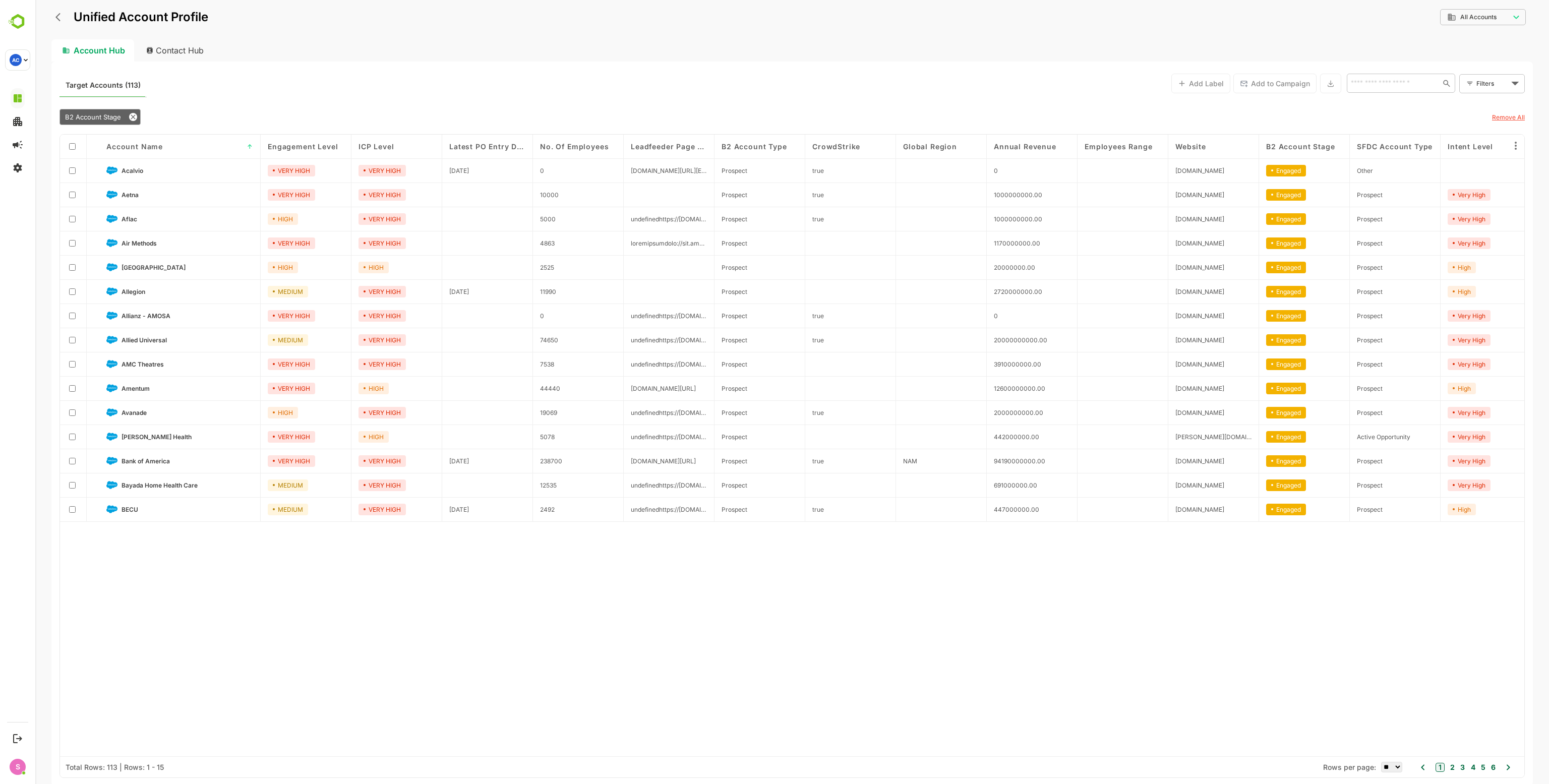
click at [123, 149] on span "Account Name" at bounding box center [134, 147] width 56 height 9
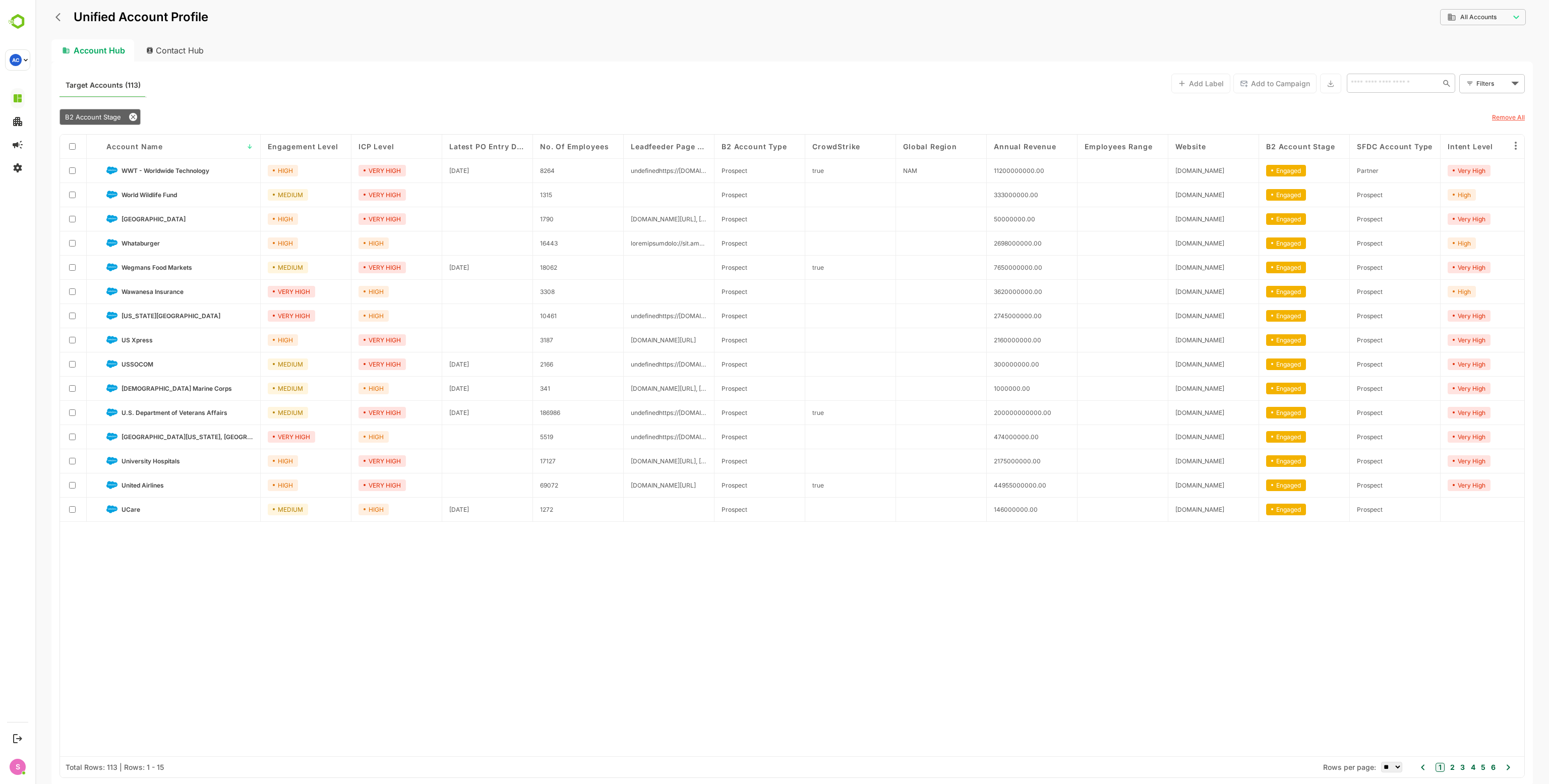
click at [1390, 769] on select "** ** ** *** *** ****" at bounding box center [1391, 767] width 21 height 11
select select "***"
click at [1381, 762] on select "** ** ** *** *** ****" at bounding box center [1391, 767] width 21 height 11
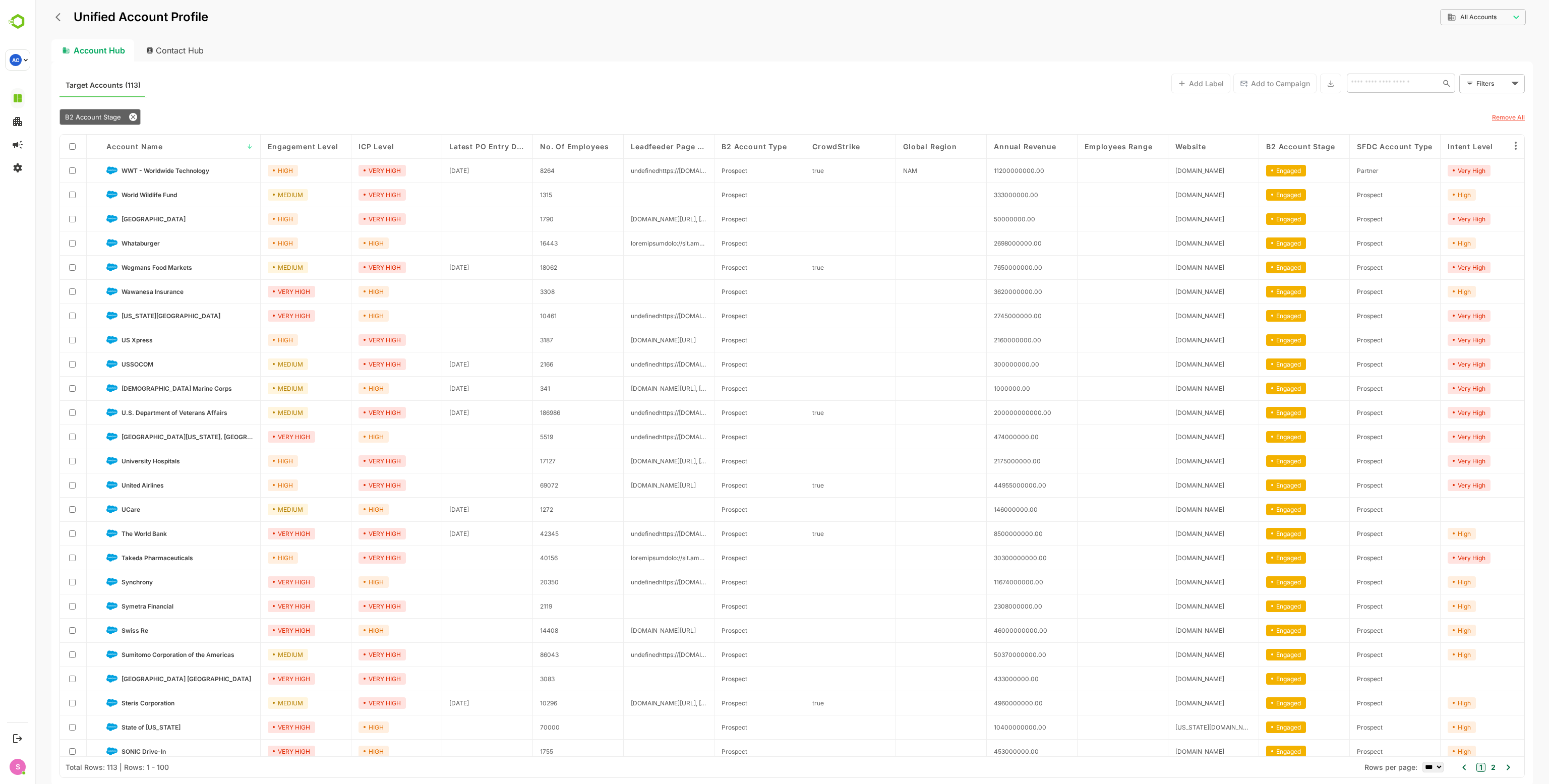
scroll to position [605, 0]
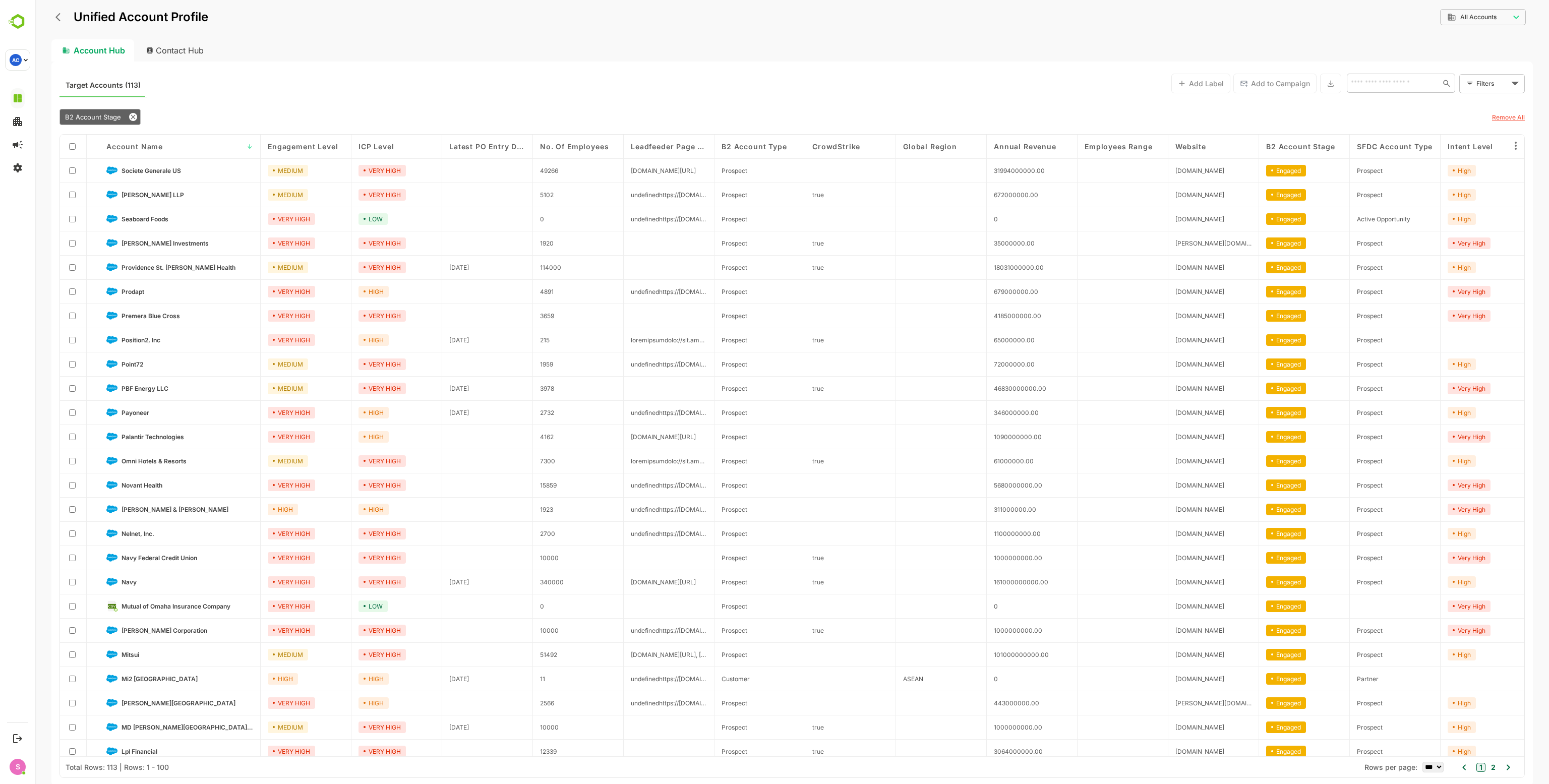
click at [144, 150] on div "Account Name ↓" at bounding box center [180, 146] width 161 height 24
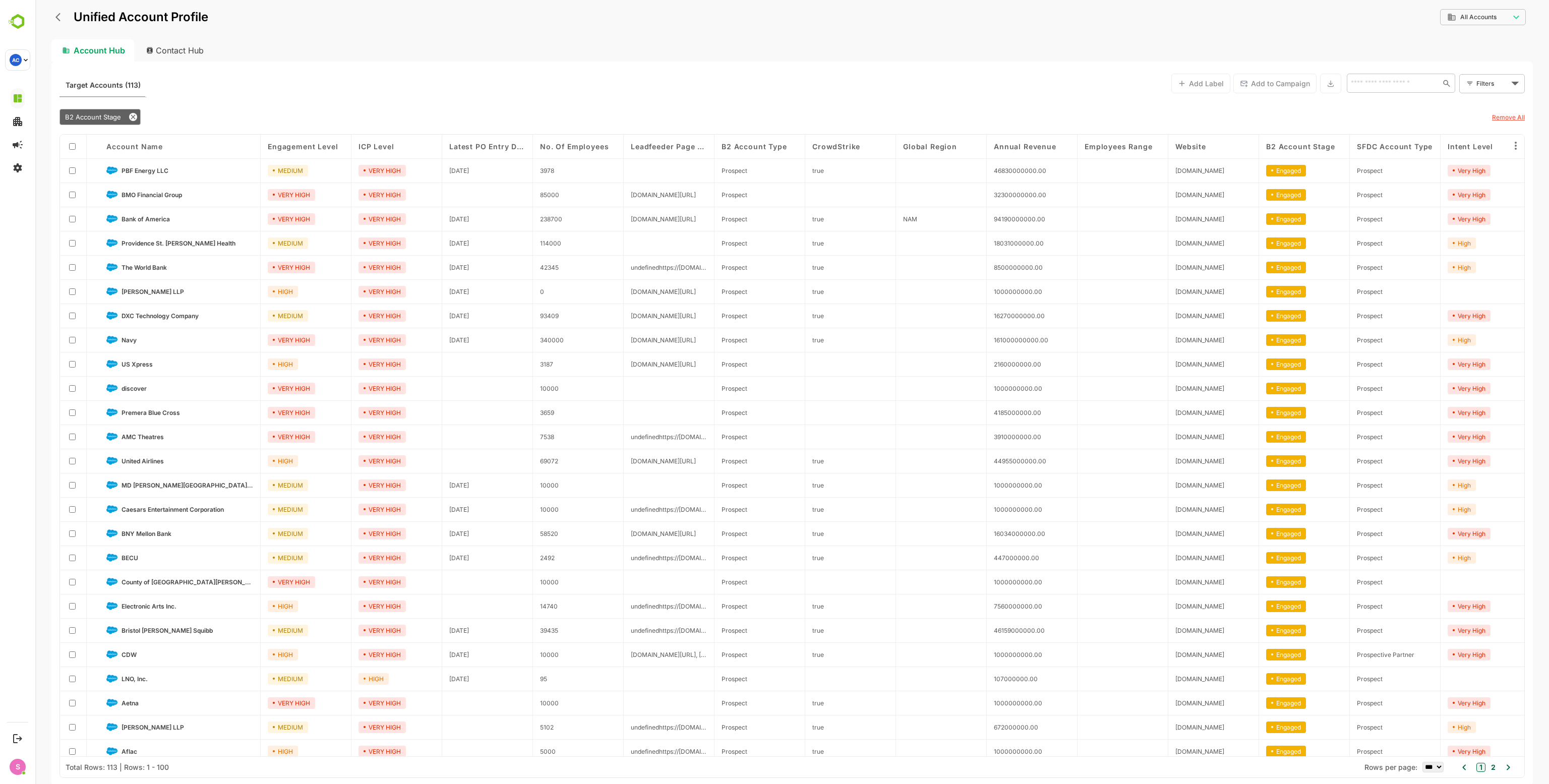
click at [141, 140] on div "Account Name" at bounding box center [180, 146] width 161 height 24
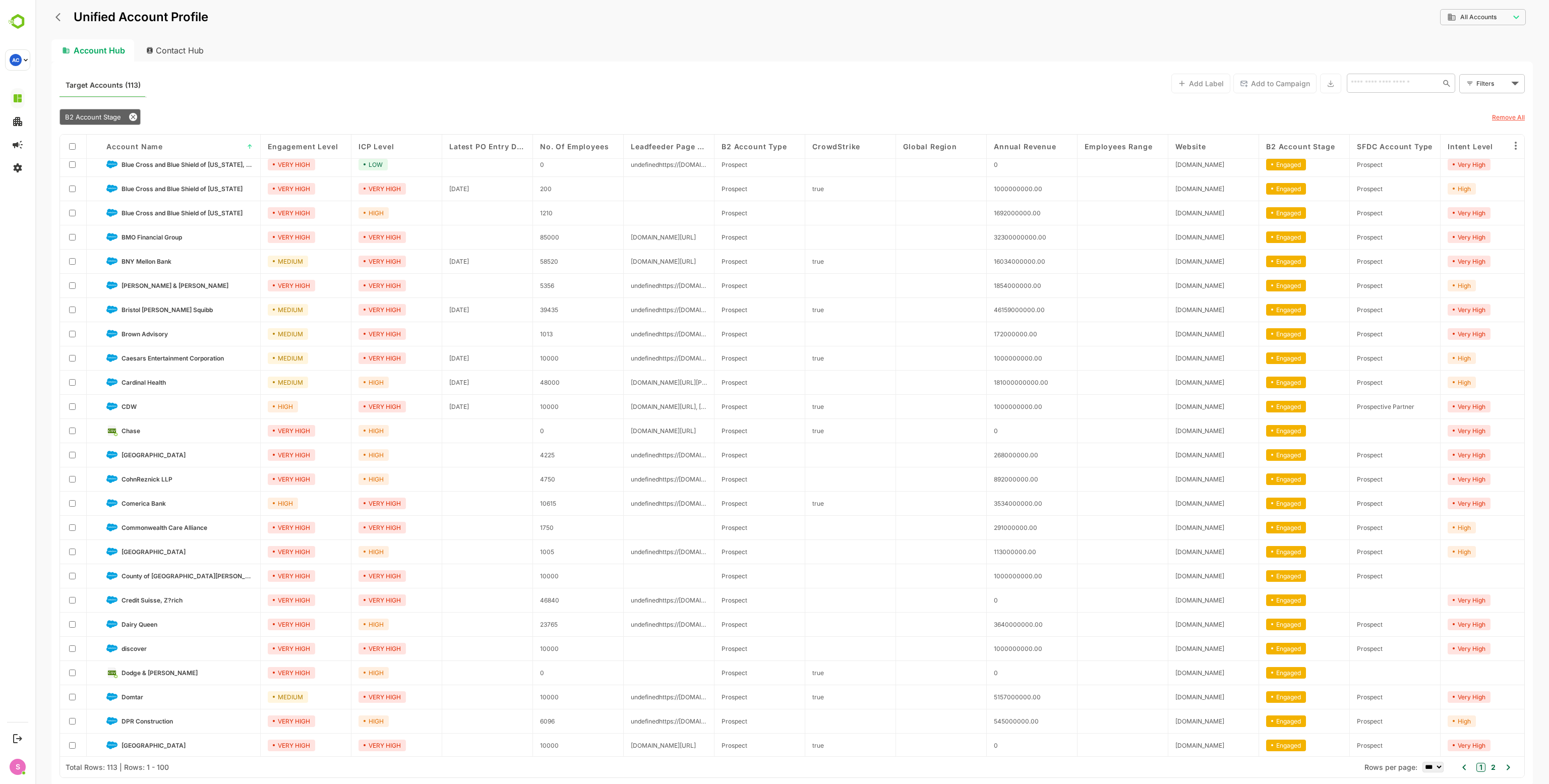
scroll to position [303, 0]
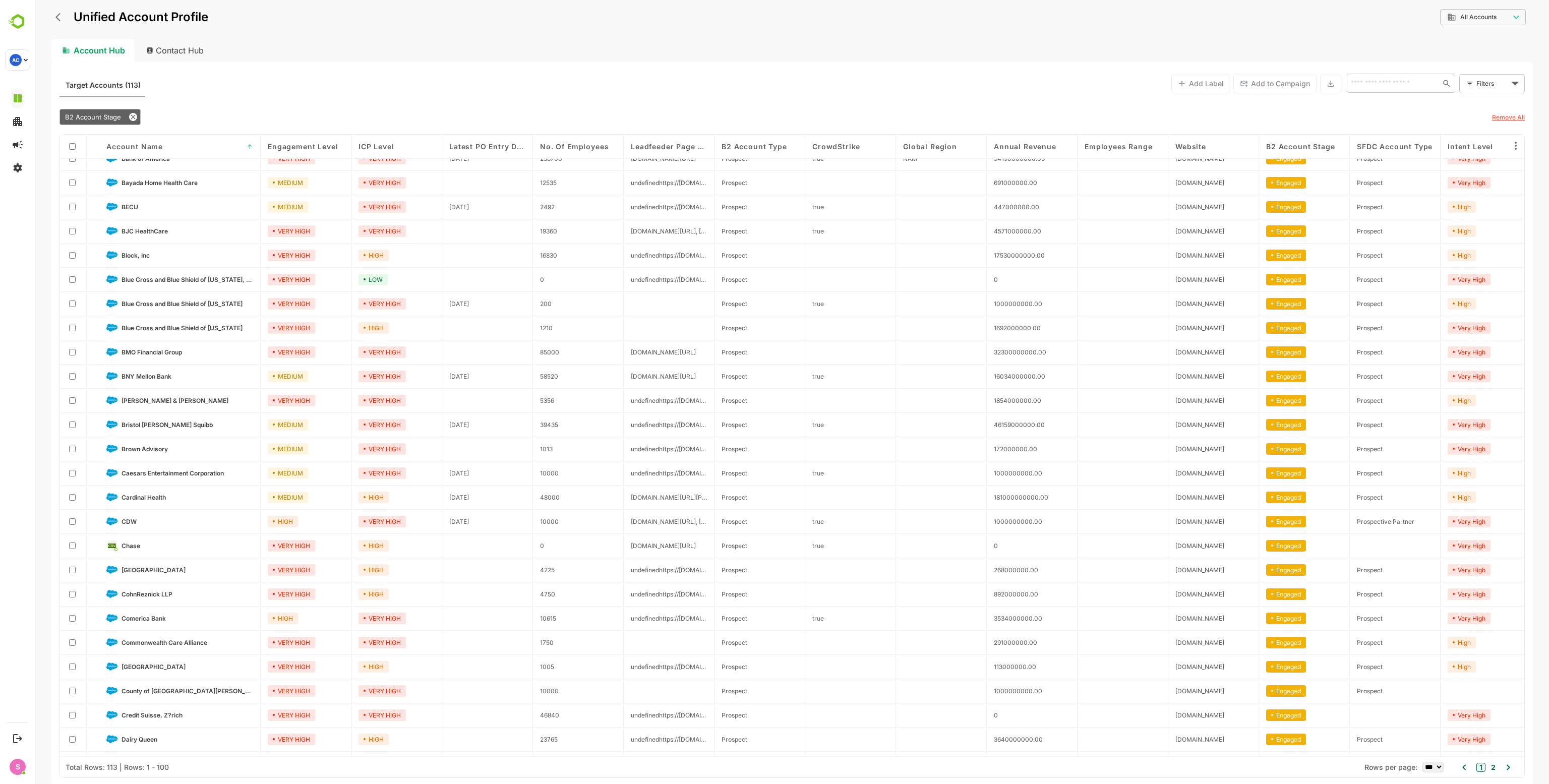
click at [109, 252] on img at bounding box center [112, 255] width 11 height 11
click at [131, 257] on span "Block, Inc" at bounding box center [136, 255] width 29 height 7
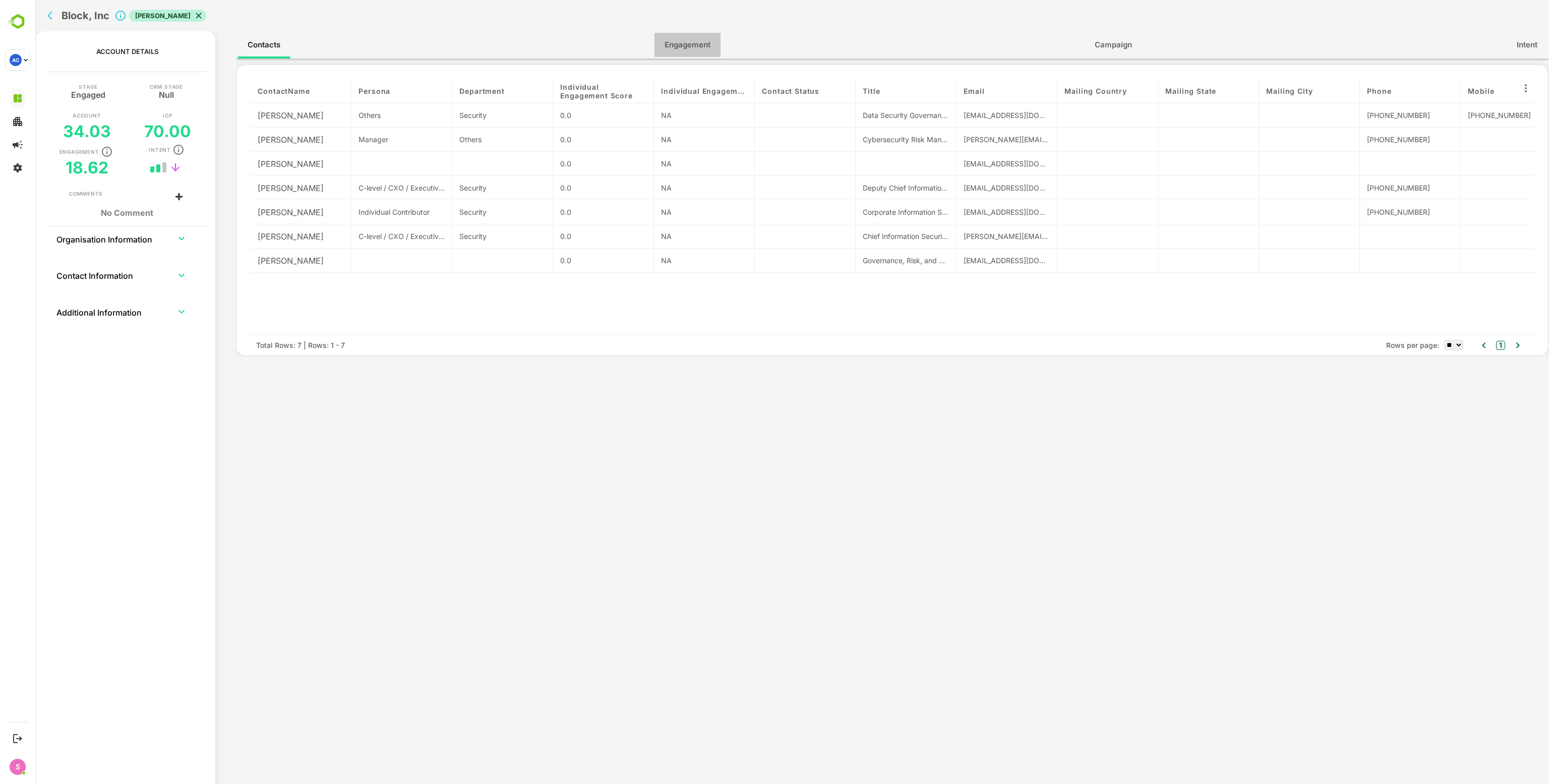
click at [674, 46] on span "Engagement" at bounding box center [687, 45] width 46 height 13
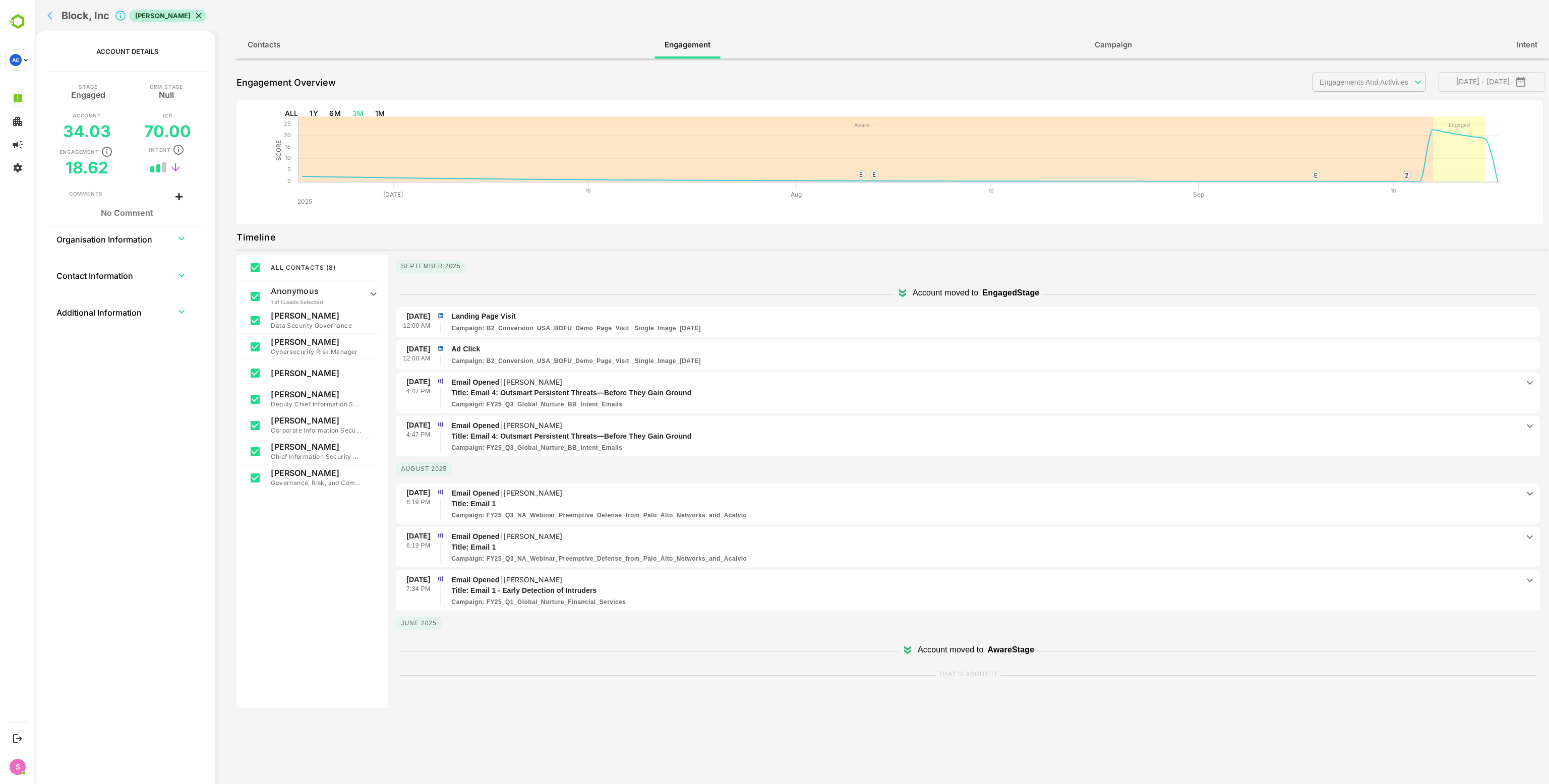
click at [905, 649] on icon at bounding box center [908, 652] width 7 height 5
click at [45, 17] on button "back" at bounding box center [52, 15] width 15 height 15
select select "***"
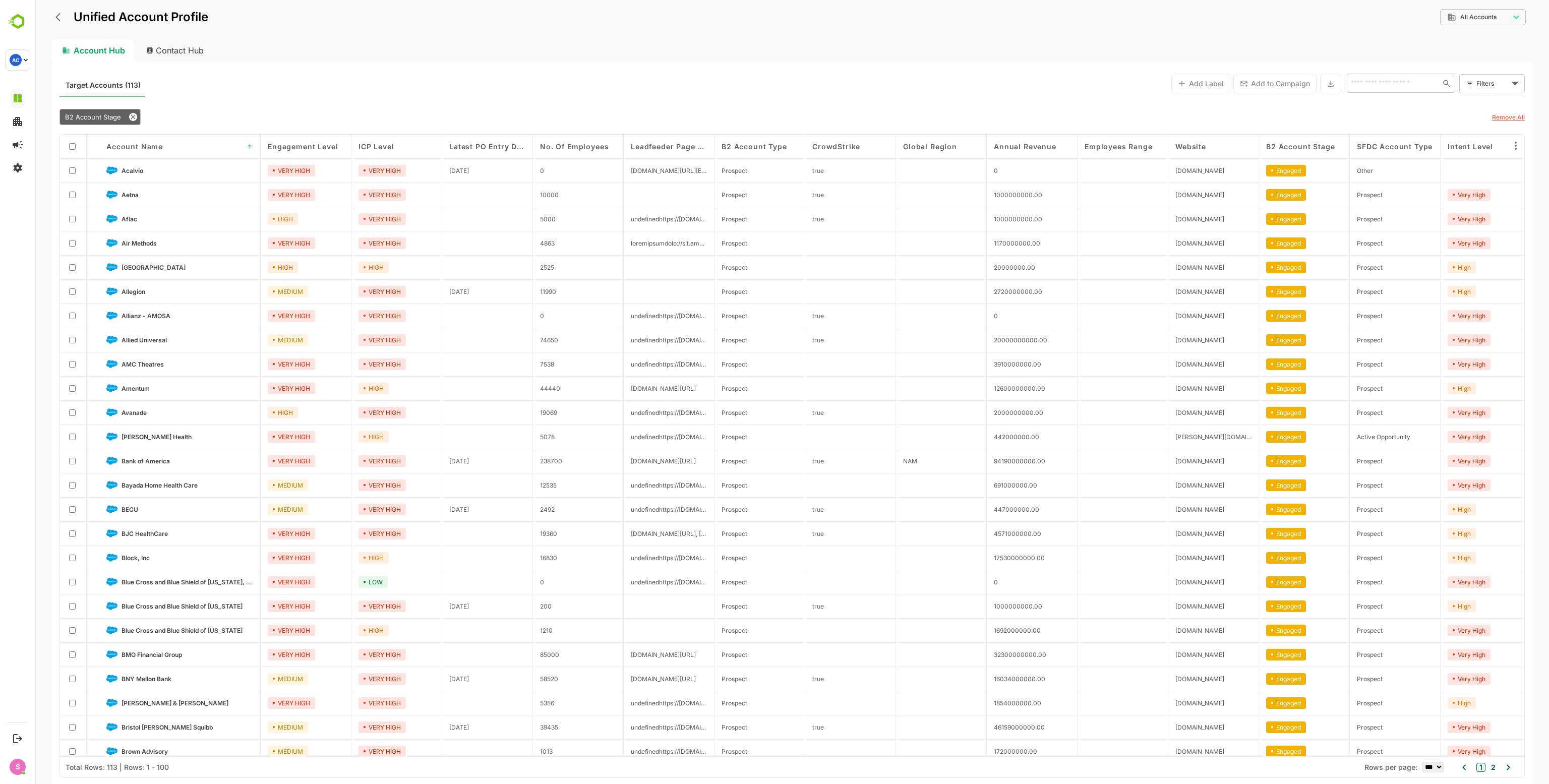
click at [112, 145] on span "Account Name" at bounding box center [134, 147] width 56 height 9
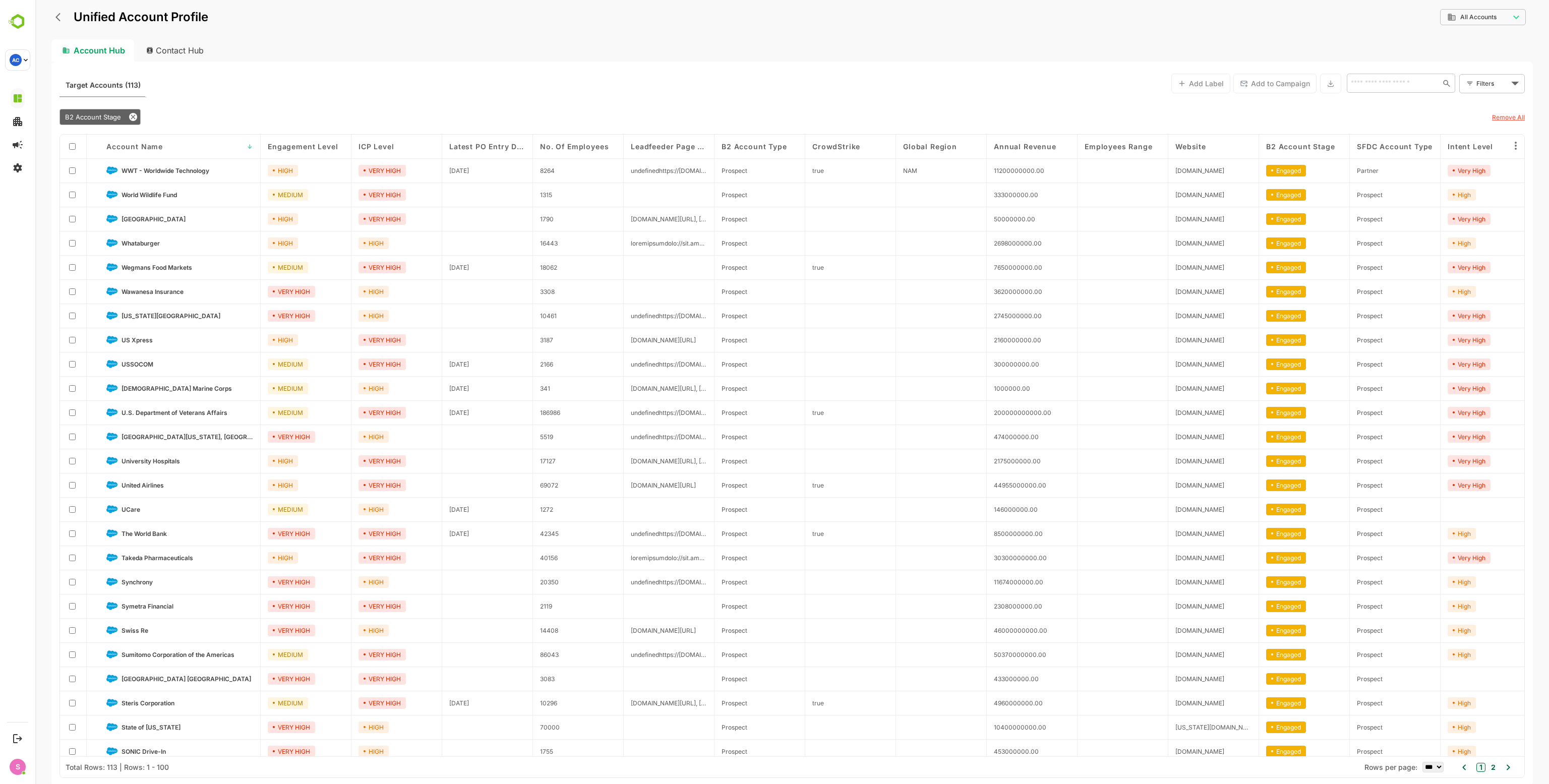
scroll to position [201, 0]
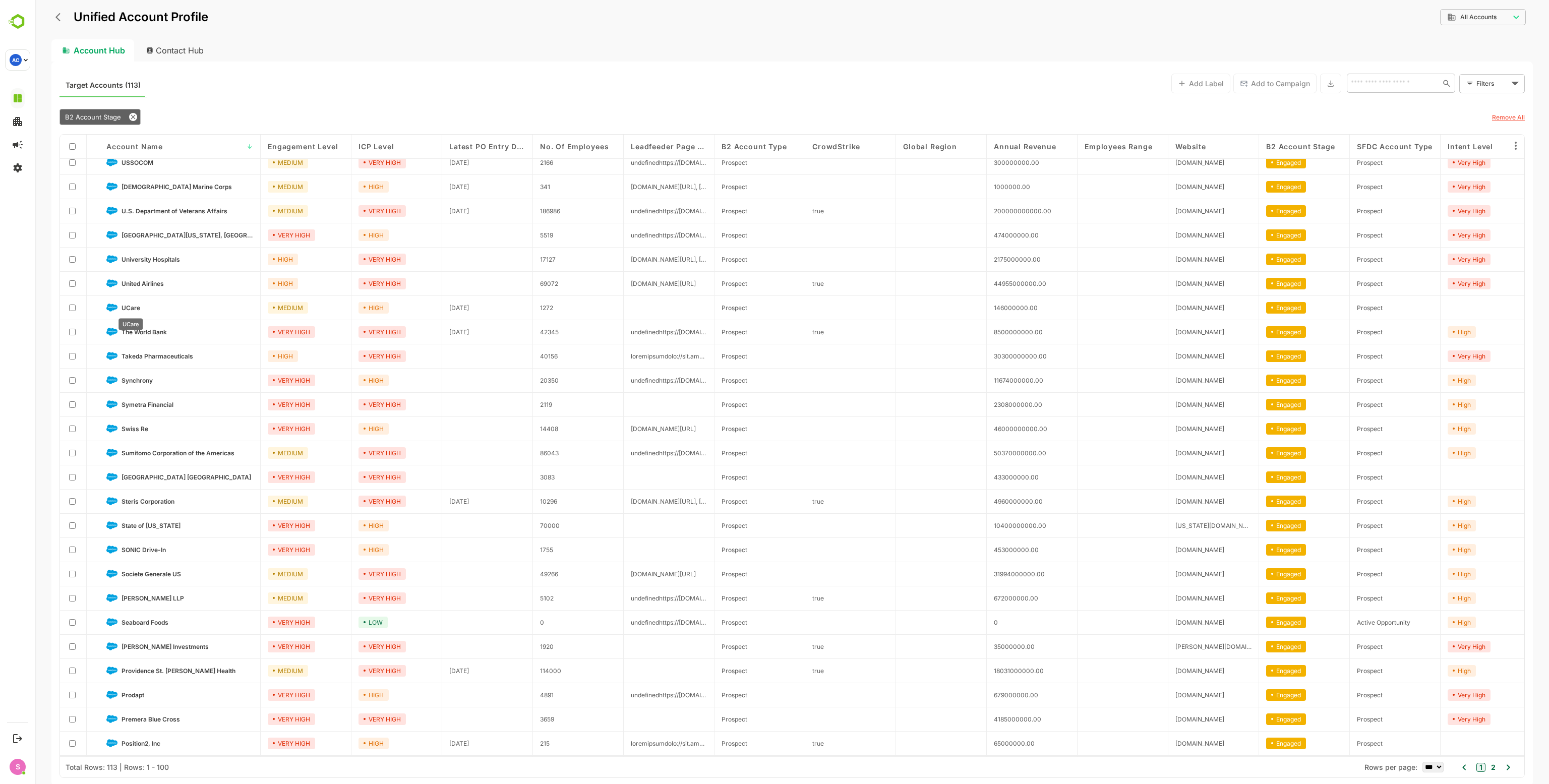
click at [129, 309] on span "UCare" at bounding box center [131, 308] width 19 height 7
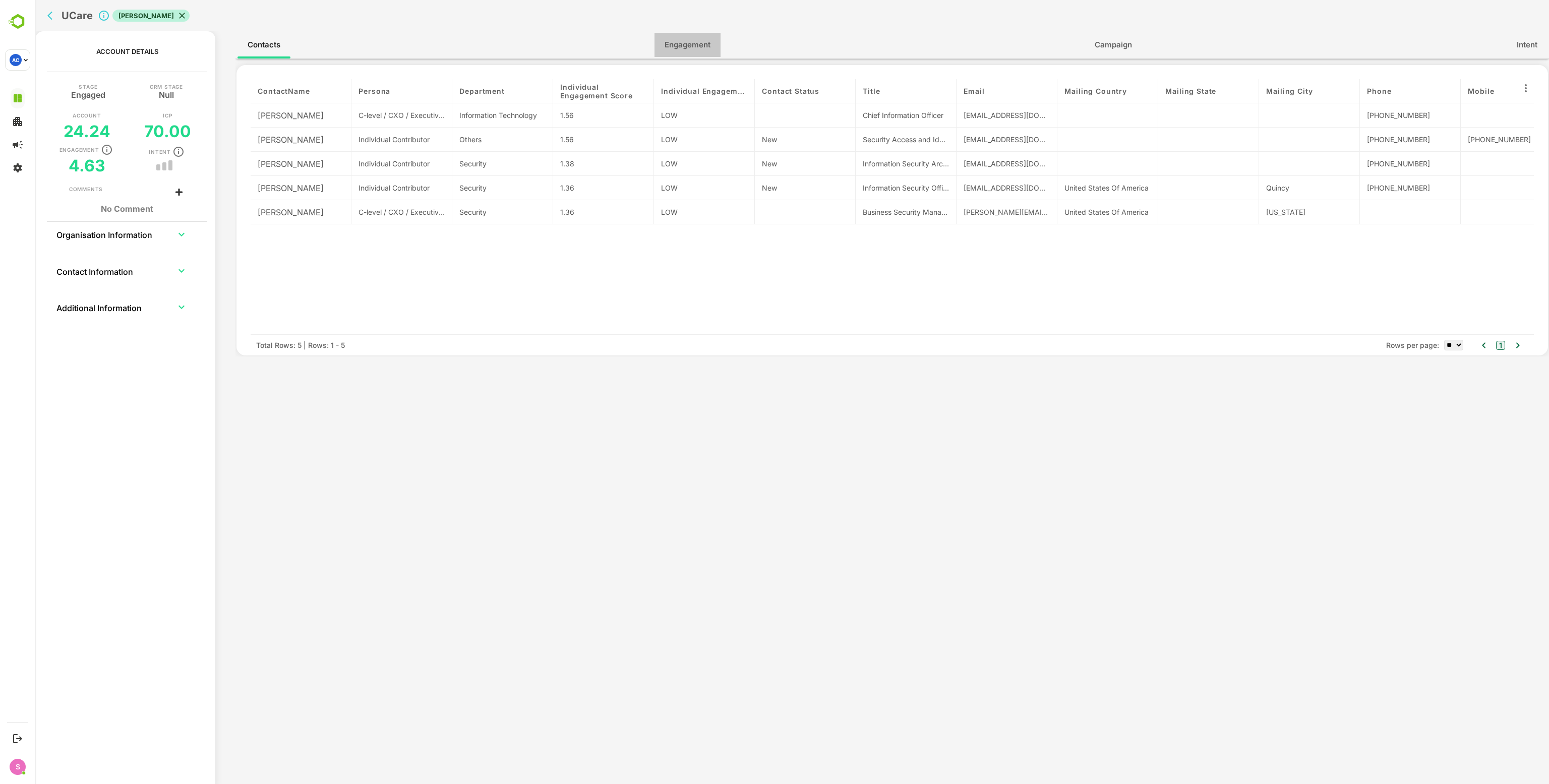
click at [672, 47] on span "Engagement" at bounding box center [687, 45] width 46 height 13
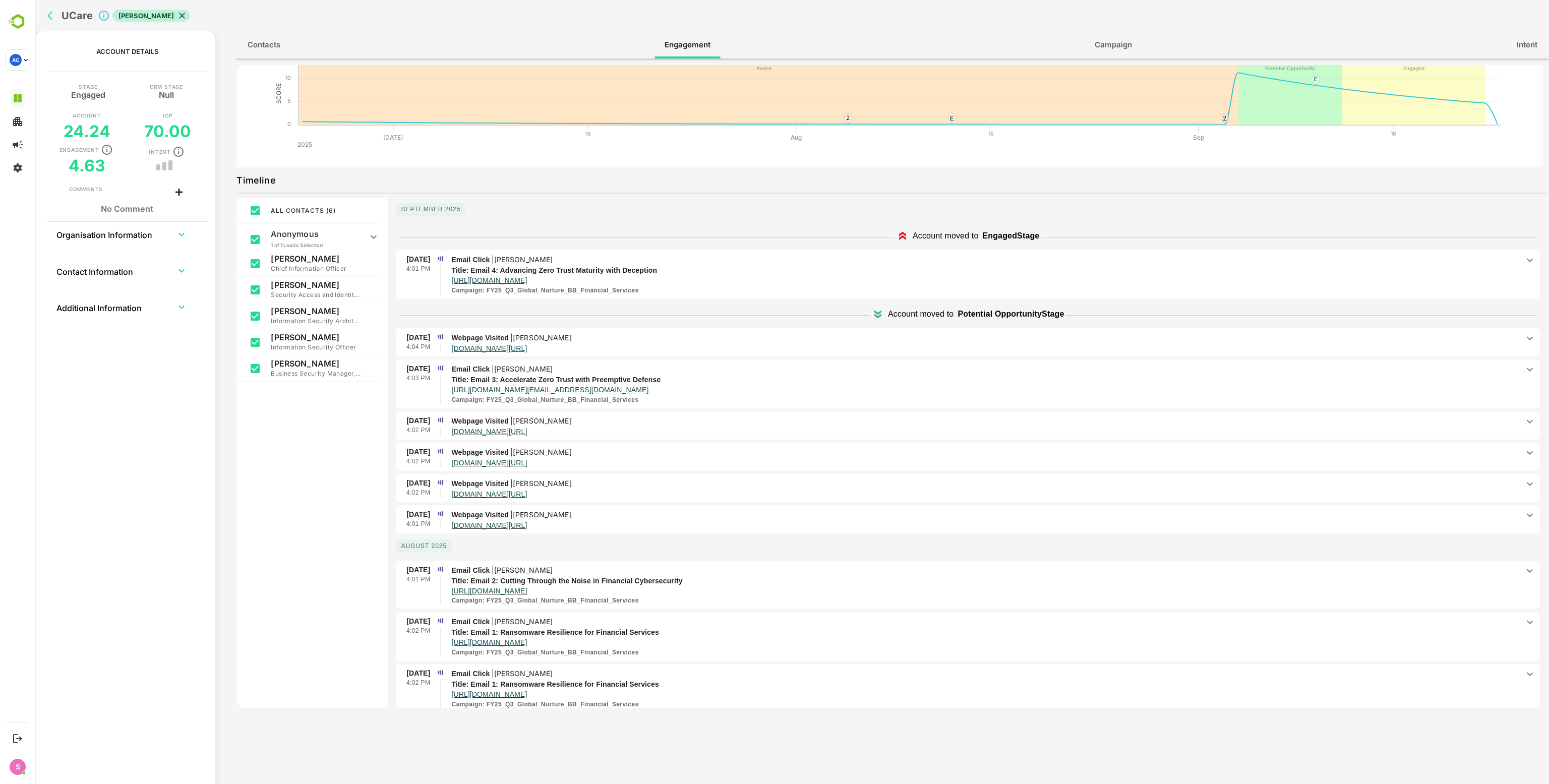
scroll to position [101, 0]
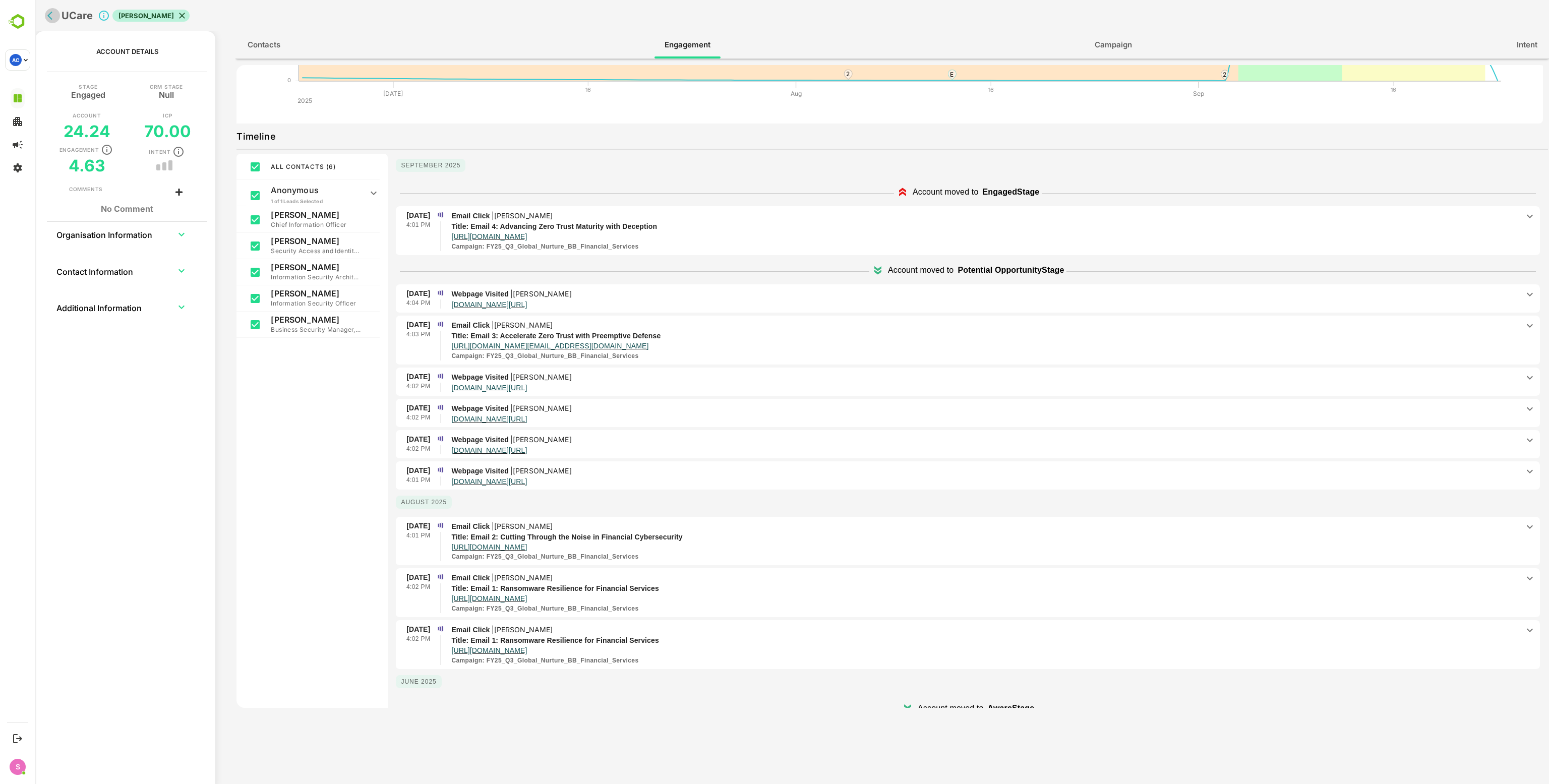
click at [50, 13] on icon "back" at bounding box center [52, 15] width 10 height 10
select select "***"
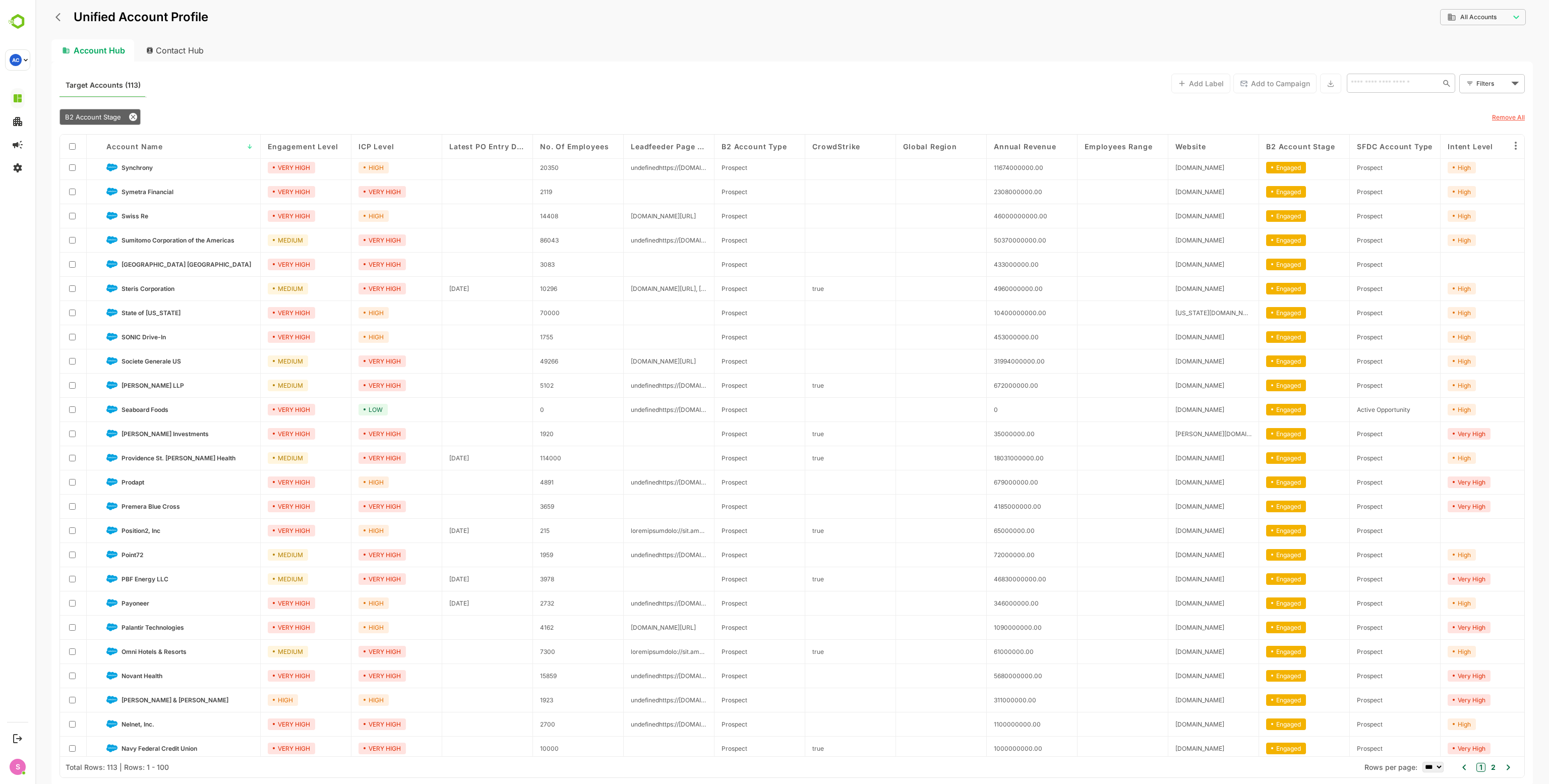
scroll to position [413, 0]
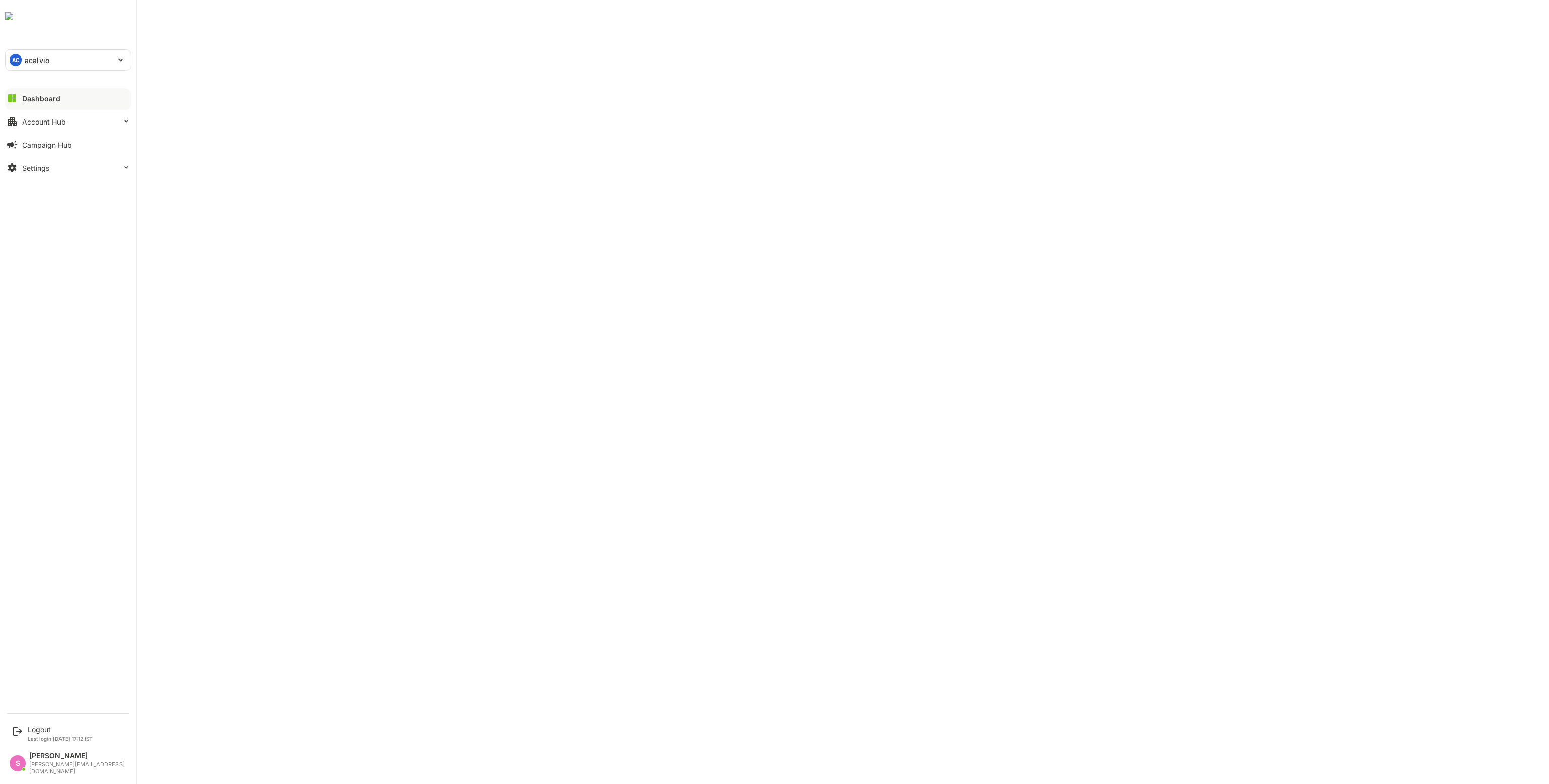
select select "***"
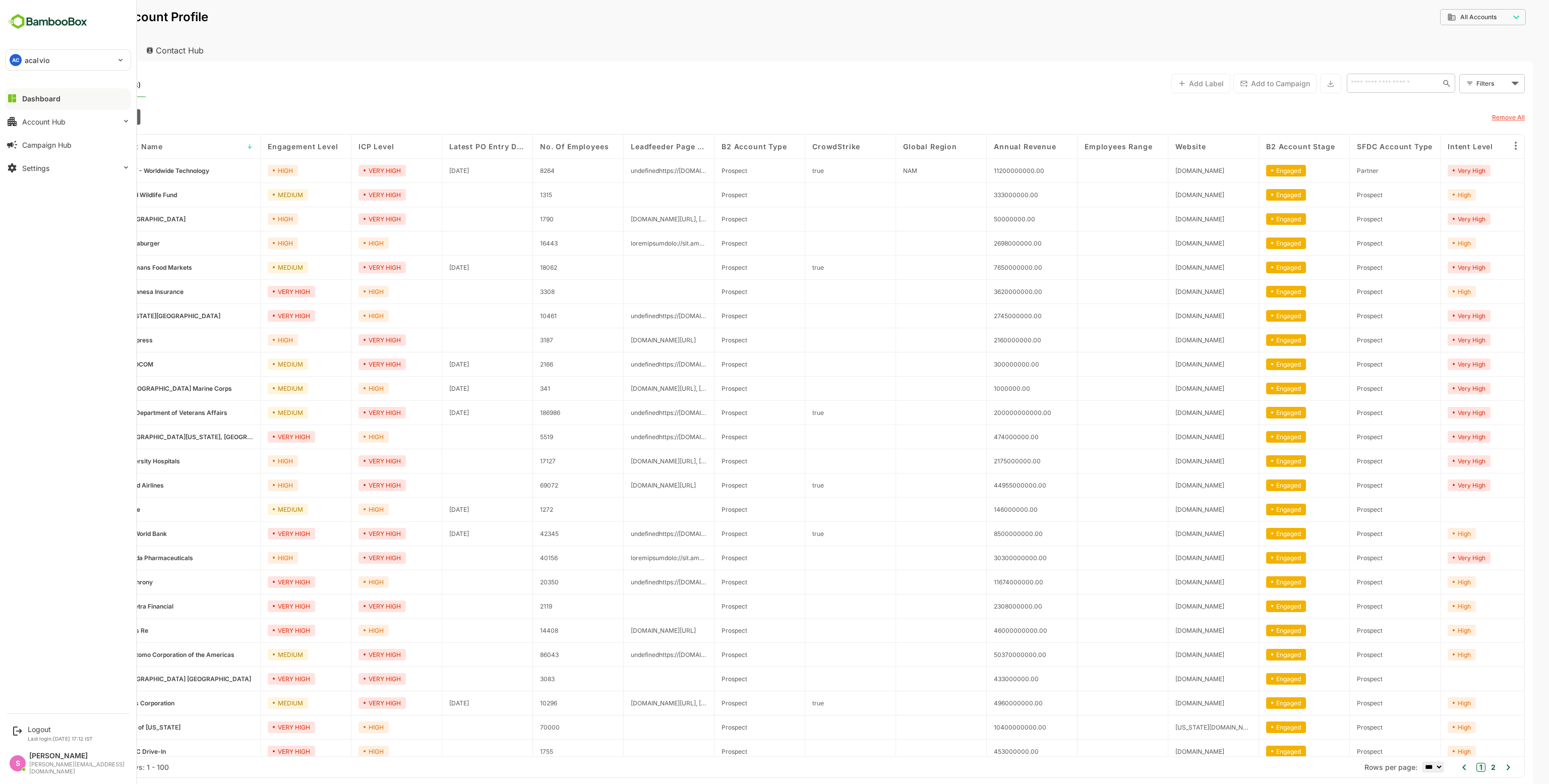
scroll to position [413, 0]
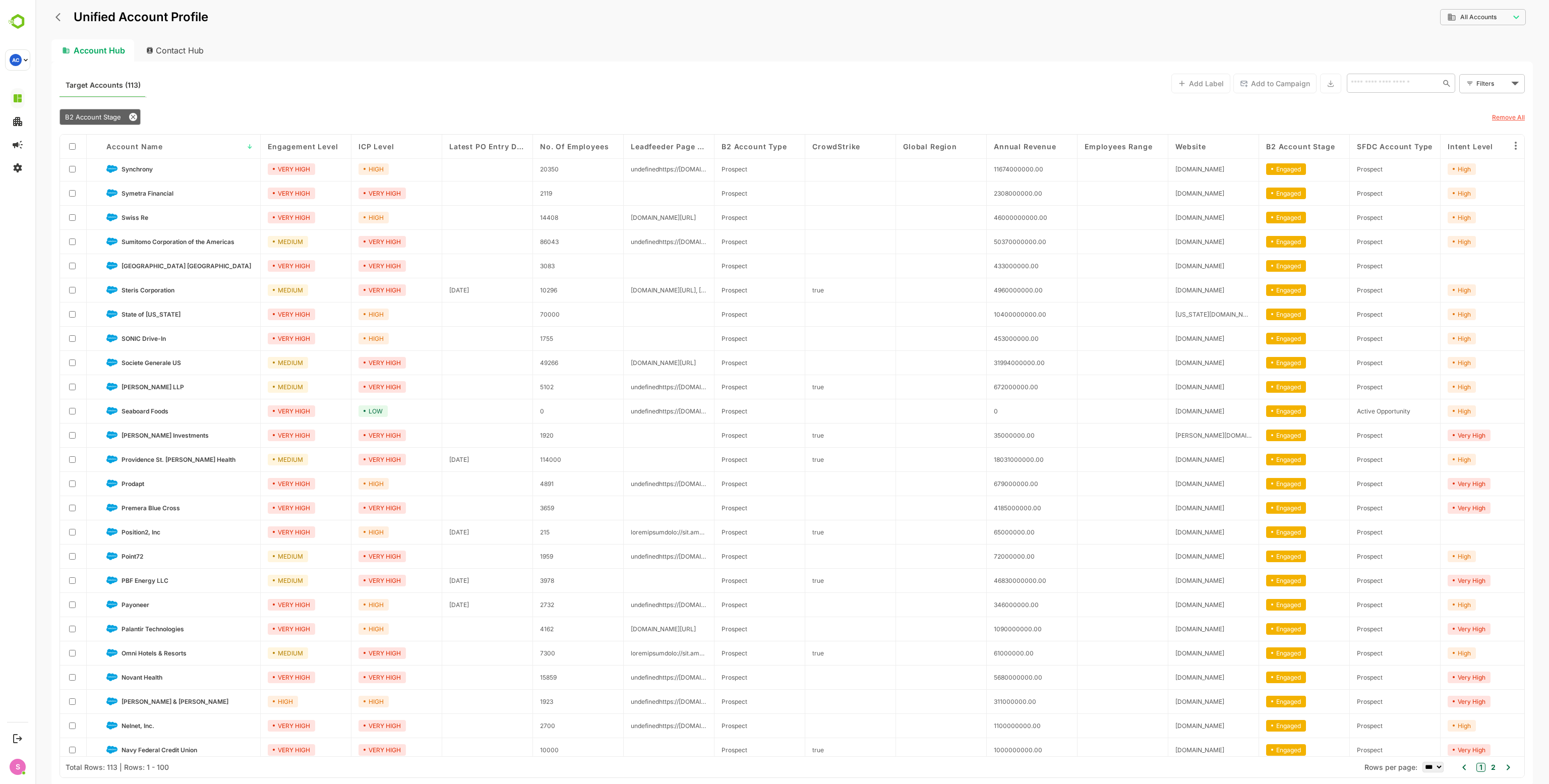
click at [57, 10] on button "back" at bounding box center [60, 17] width 15 height 15
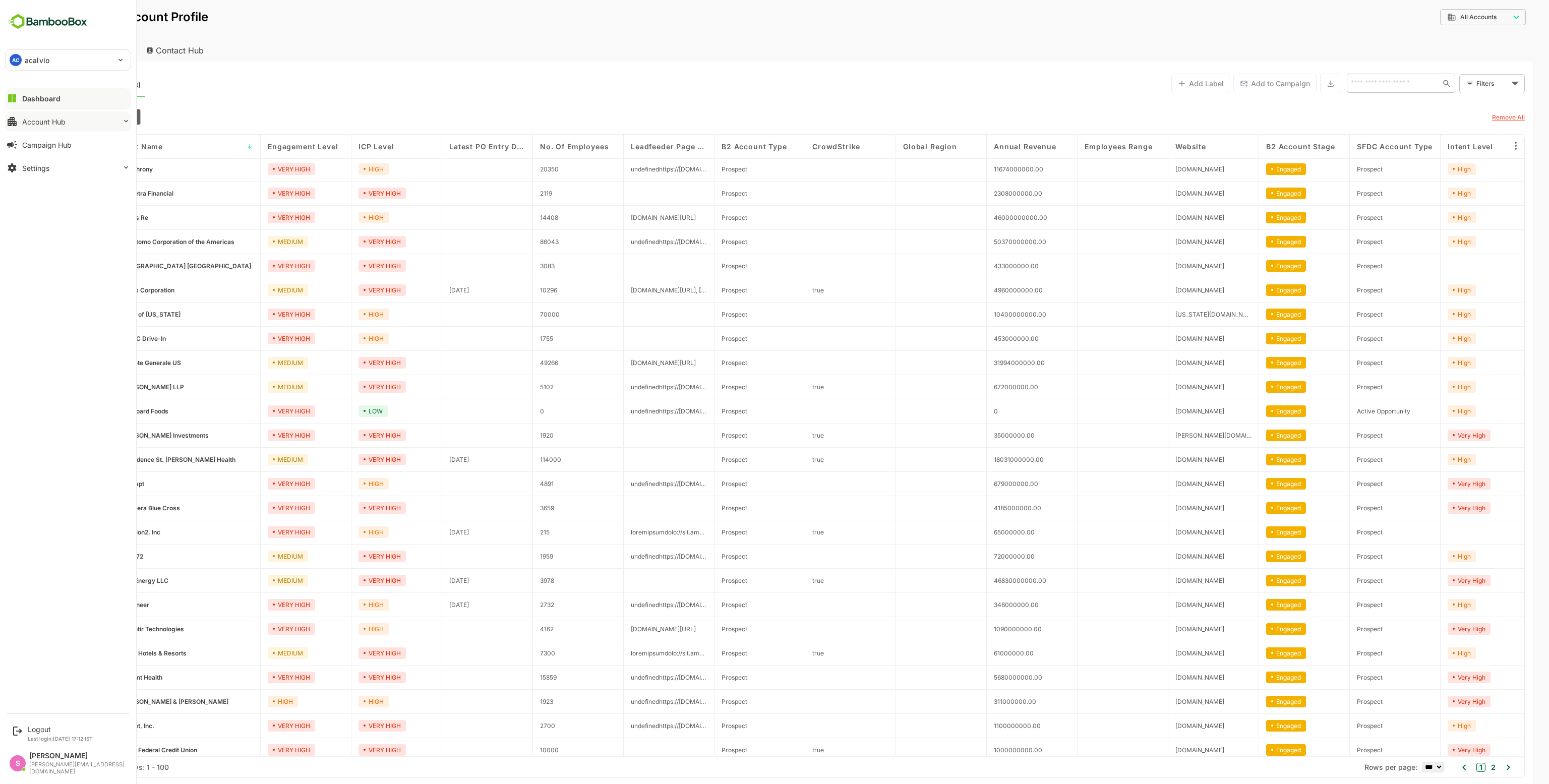
click at [46, 117] on button "Account Hub" at bounding box center [68, 121] width 126 height 21
click at [47, 98] on div "Dashboard" at bounding box center [41, 98] width 39 height 9
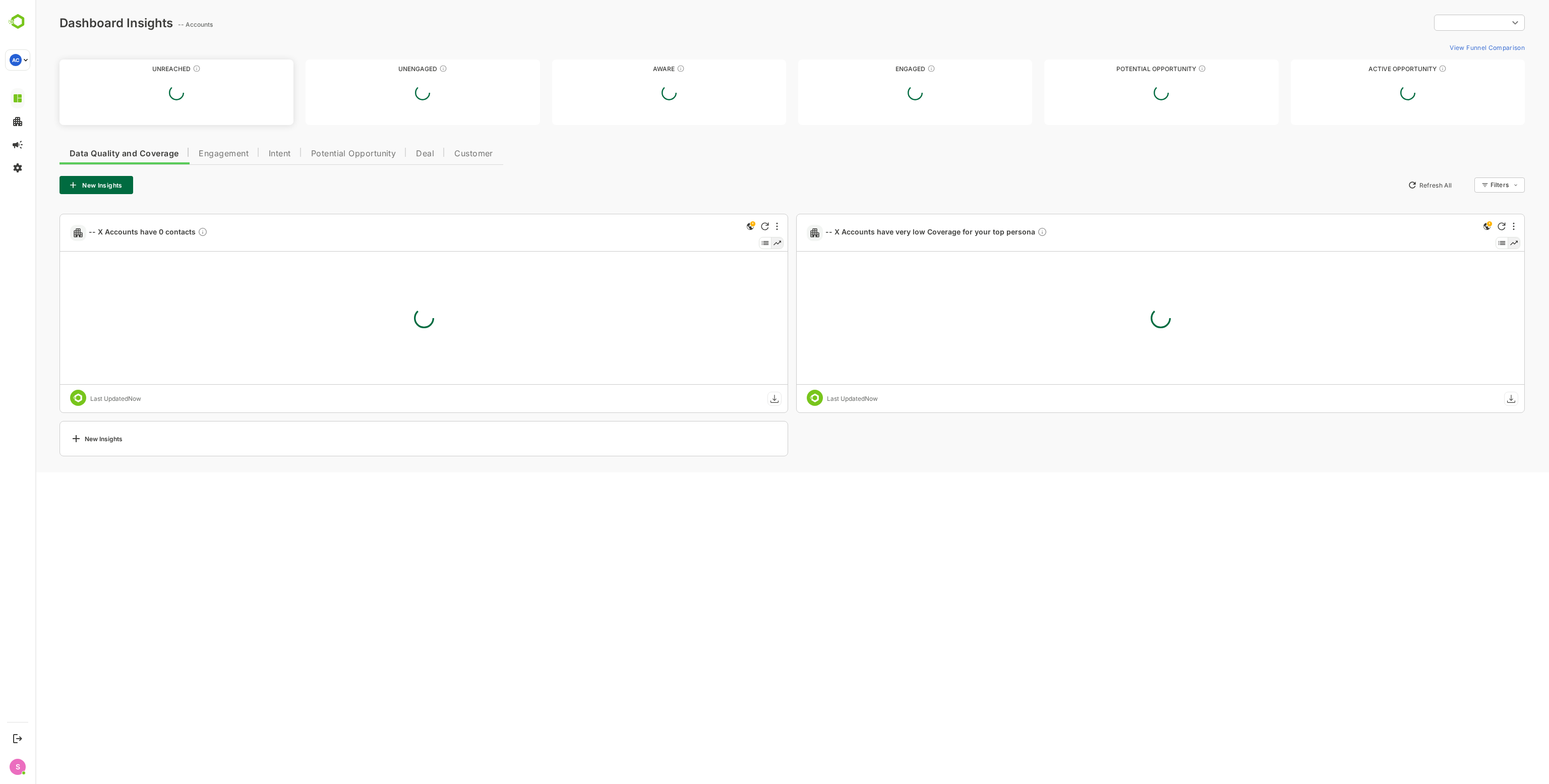
type input "**********"
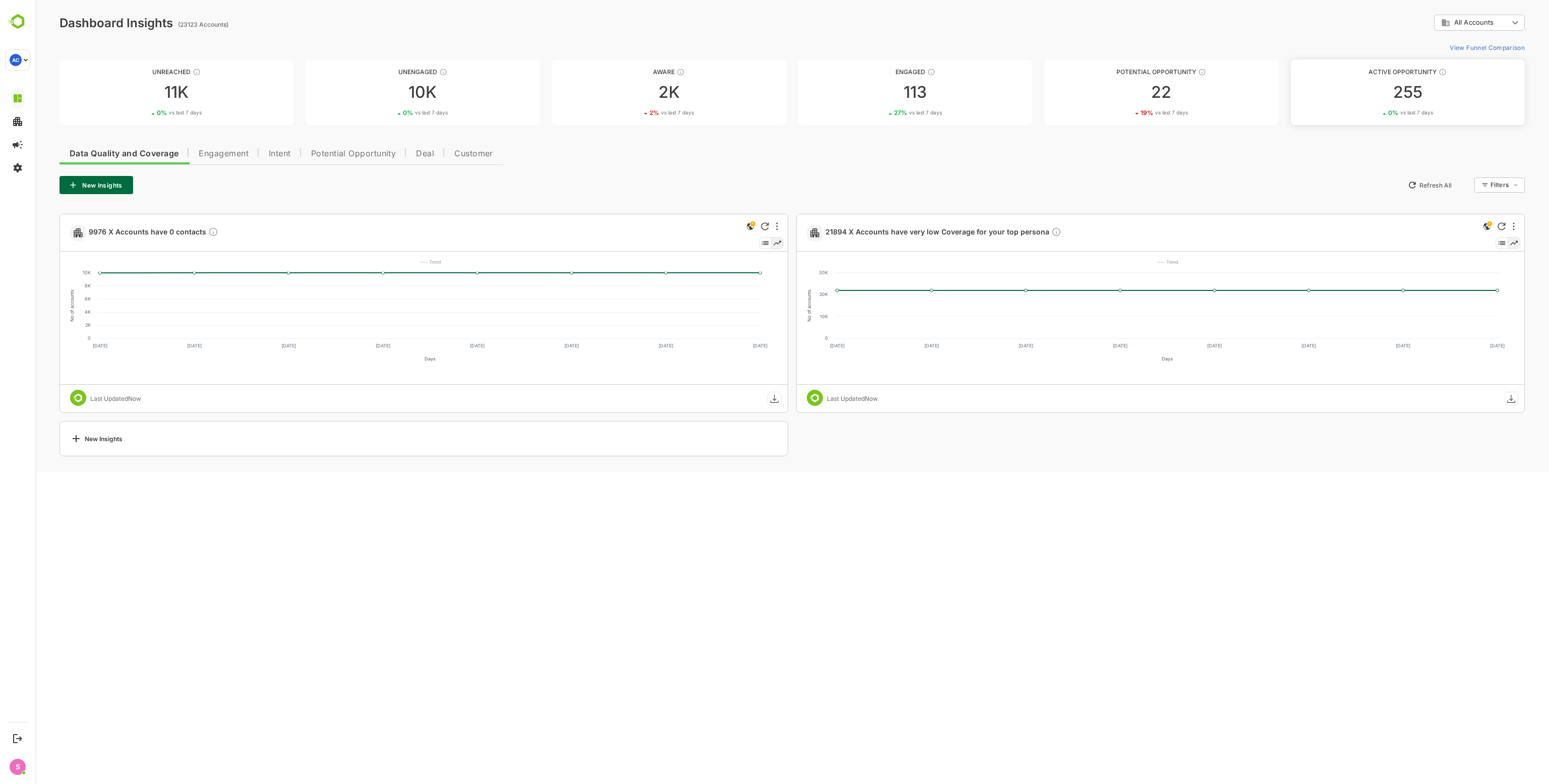
click at [1365, 98] on div "255" at bounding box center [1407, 92] width 234 height 16
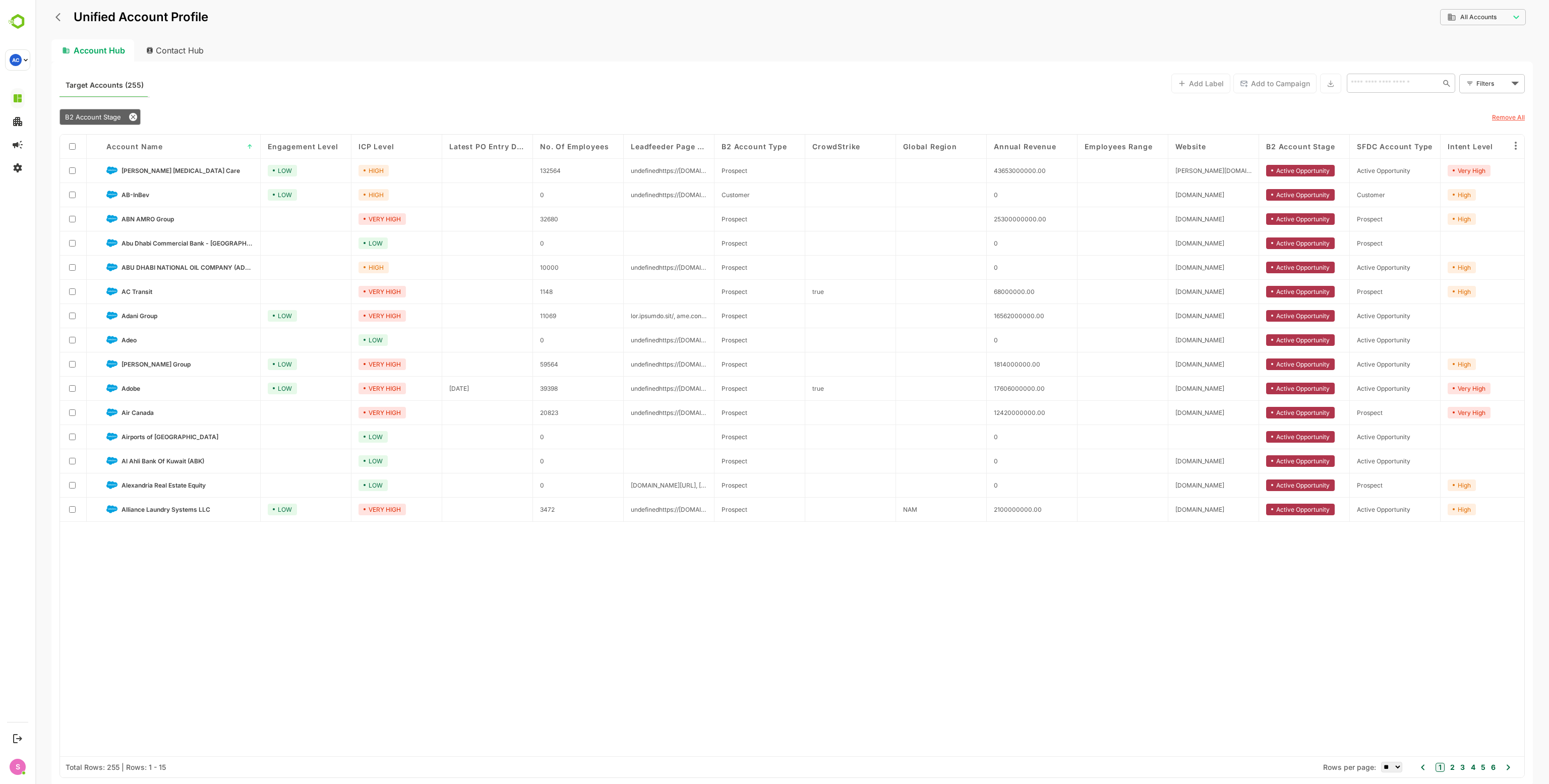
click at [1386, 763] on select "** ** ** *** *** ****" at bounding box center [1391, 767] width 21 height 11
click at [1381, 762] on select "** ** ** *** *** ****" at bounding box center [1391, 767] width 21 height 11
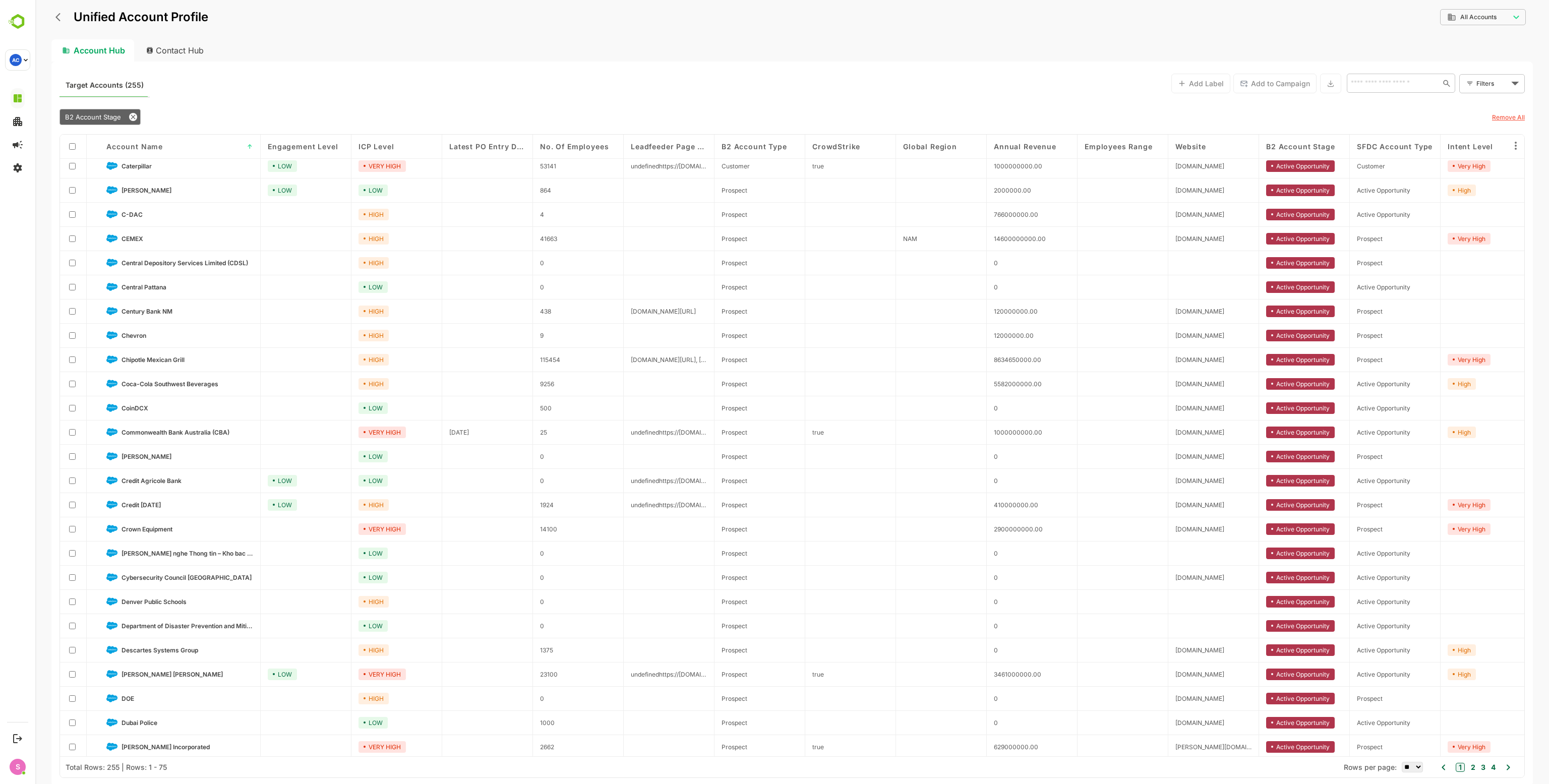
scroll to position [1219, 0]
click at [96, 54] on div "Account Hub" at bounding box center [92, 50] width 82 height 22
click at [51, 11] on div "Unified Account Profile" at bounding box center [129, 17] width 157 height 18
click at [56, 14] on icon "back" at bounding box center [60, 17] width 10 height 10
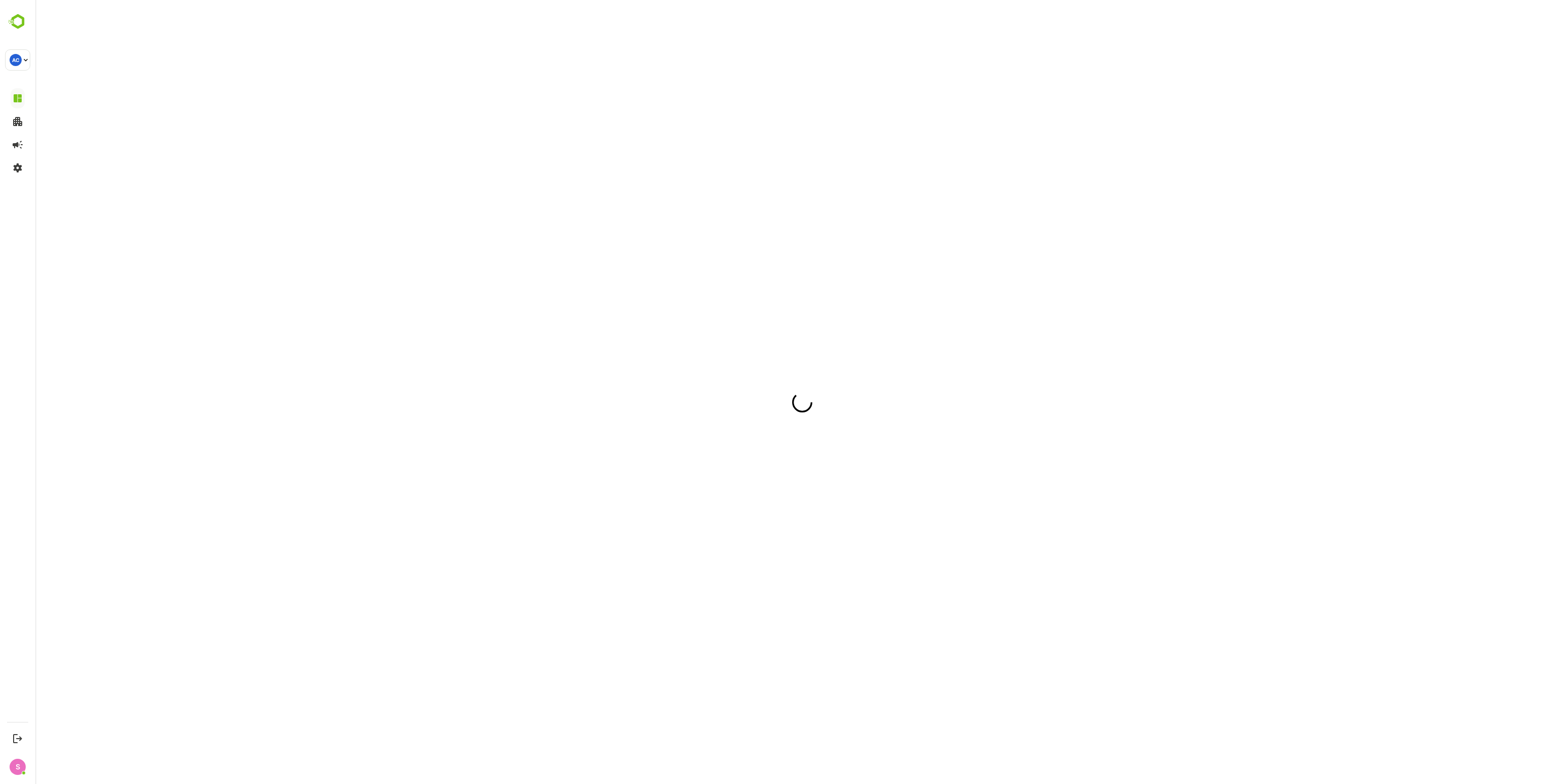
scroll to position [0, 0]
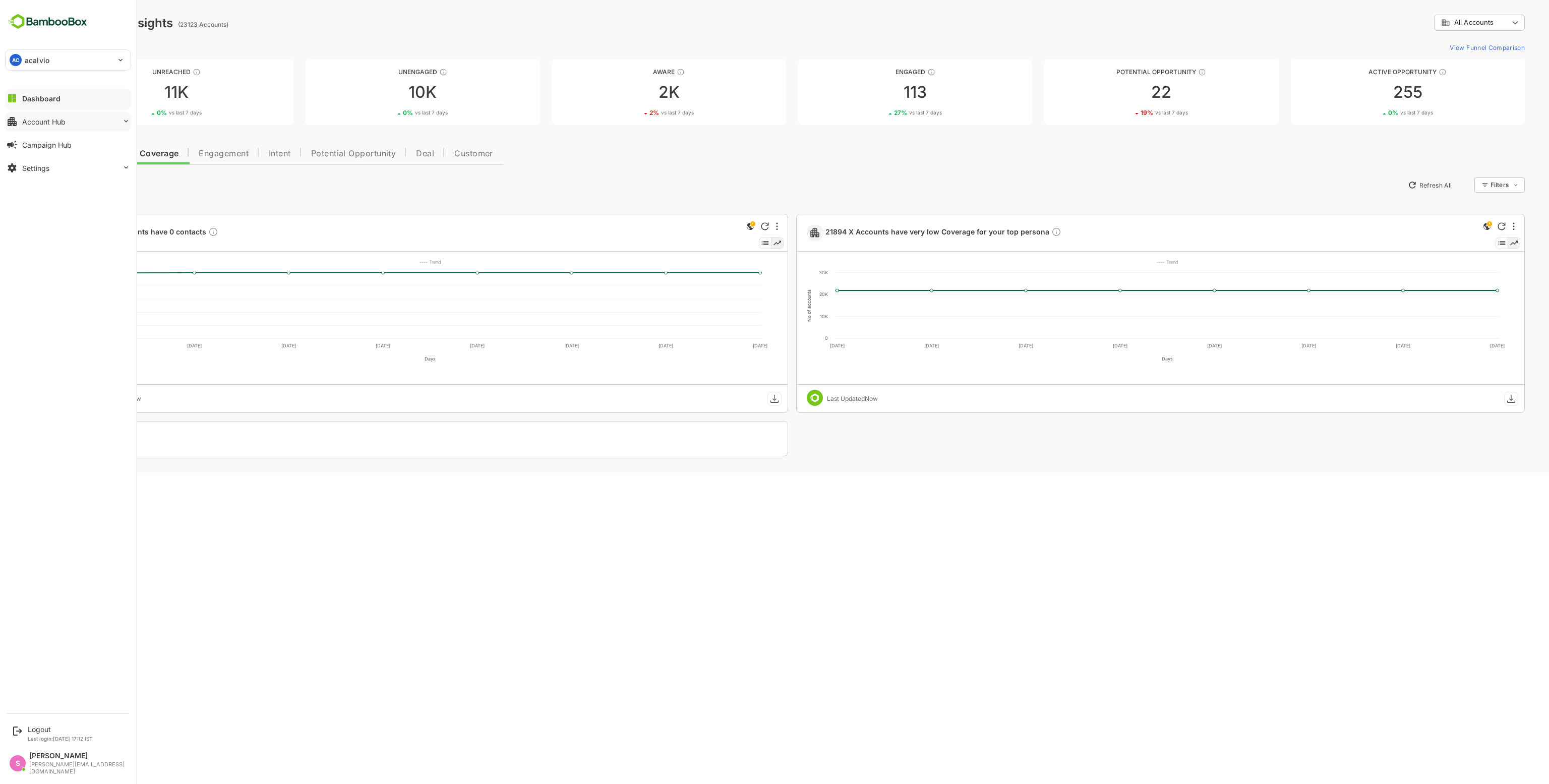
click at [51, 123] on div "Account Hub" at bounding box center [44, 122] width 43 height 9
click at [48, 125] on div "Account Hub" at bounding box center [44, 122] width 43 height 9
click at [47, 118] on div "Account Hub" at bounding box center [44, 122] width 43 height 9
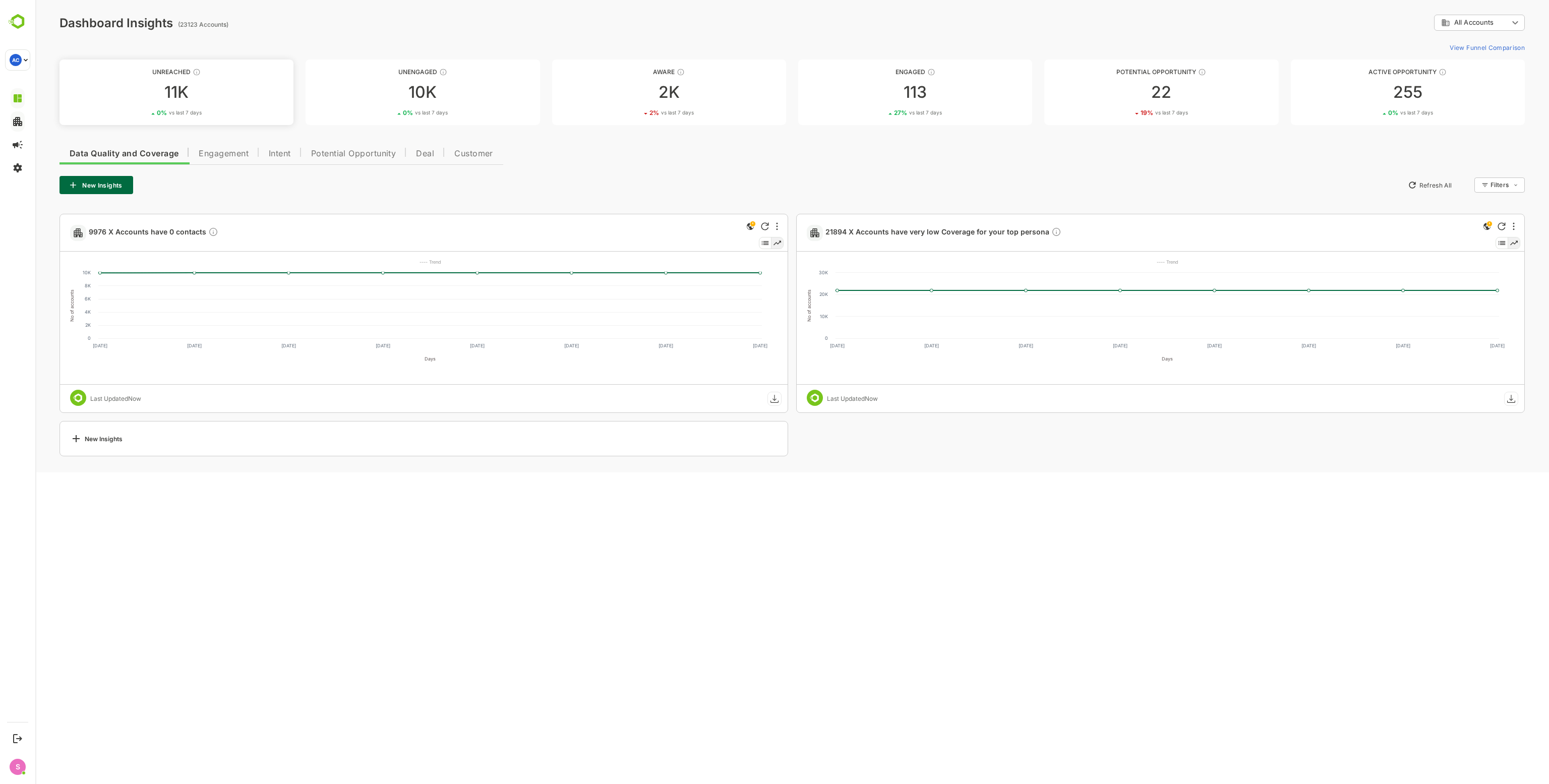
click at [179, 98] on div "11K" at bounding box center [175, 92] width 234 height 16
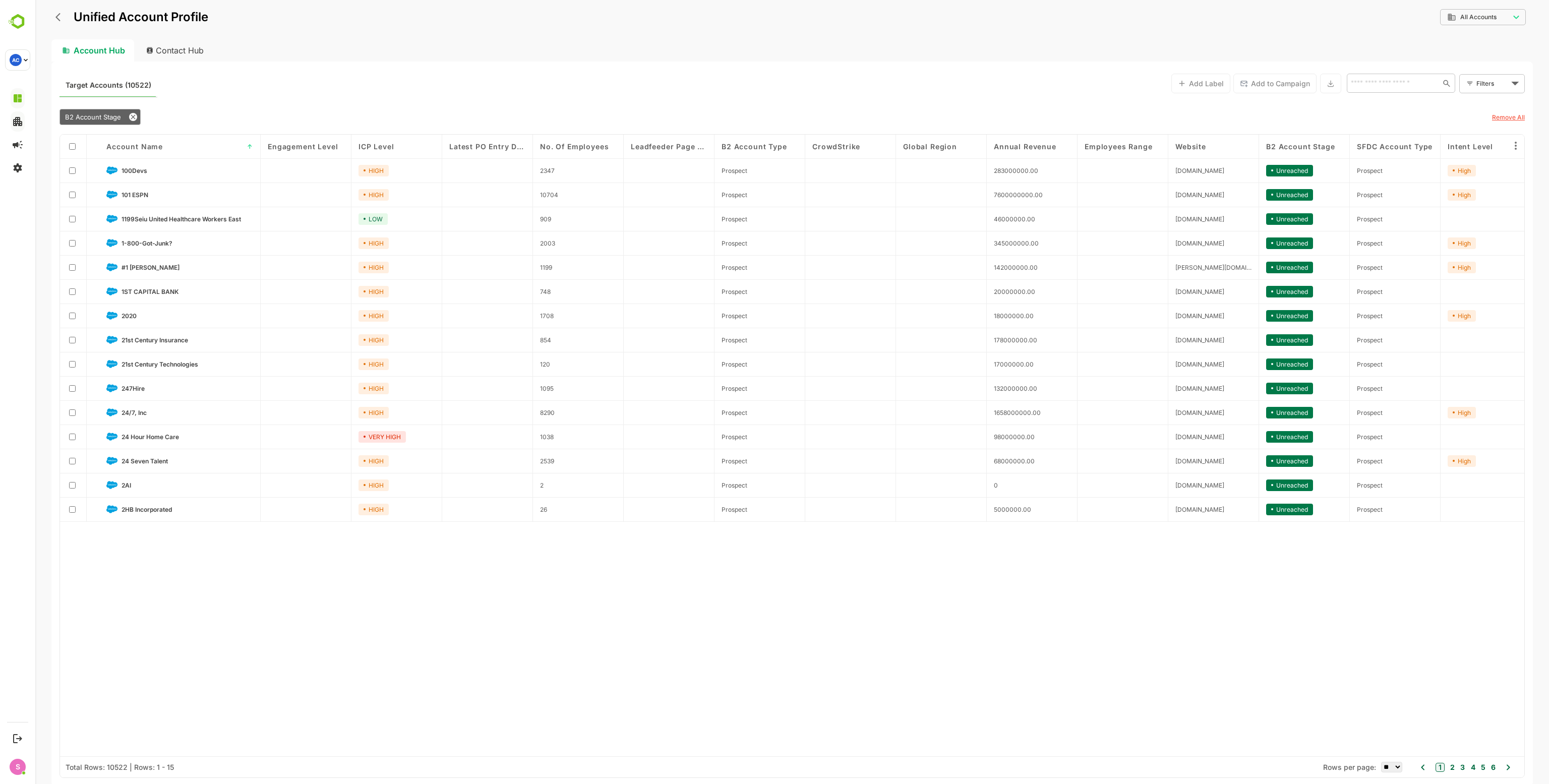
click at [133, 149] on span "Account Name" at bounding box center [134, 147] width 56 height 9
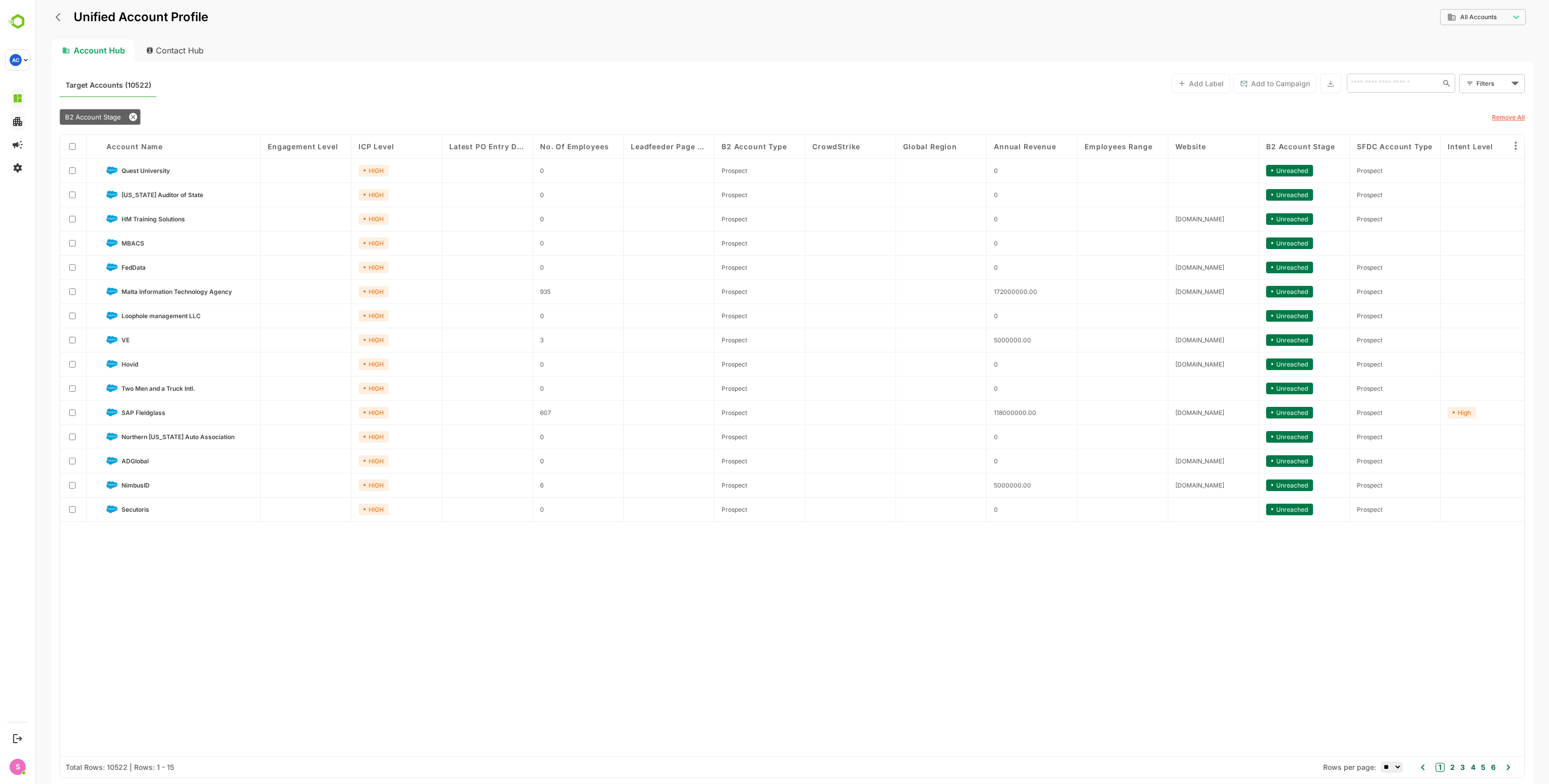
click at [1392, 769] on select "** ** ** *** *** ****" at bounding box center [1391, 767] width 21 height 11
select select "****"
click at [1381, 762] on select "** ** ** *** *** ****" at bounding box center [1391, 767] width 21 height 11
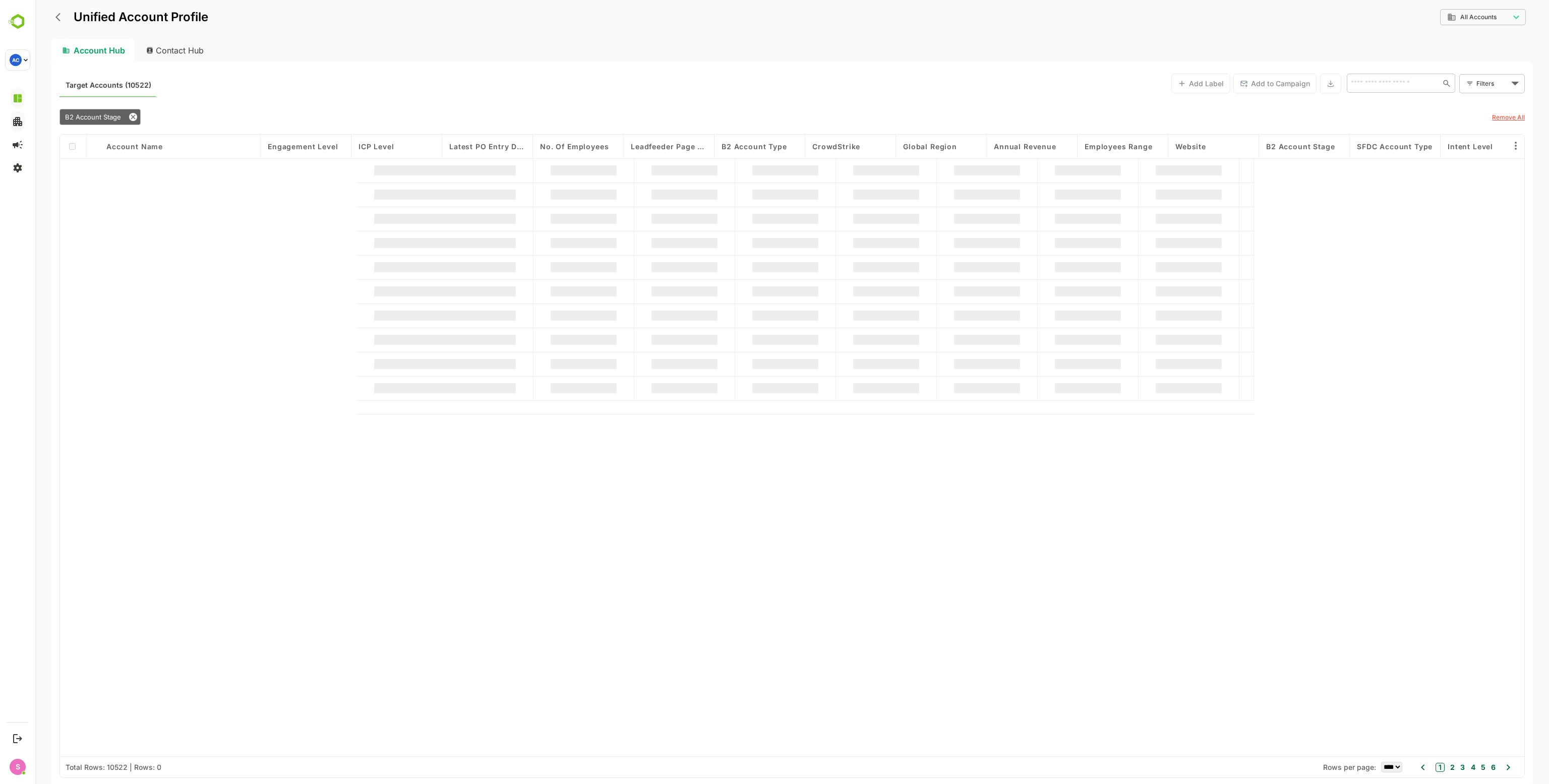
click at [171, 54] on div "Contact Hub" at bounding box center [175, 50] width 74 height 22
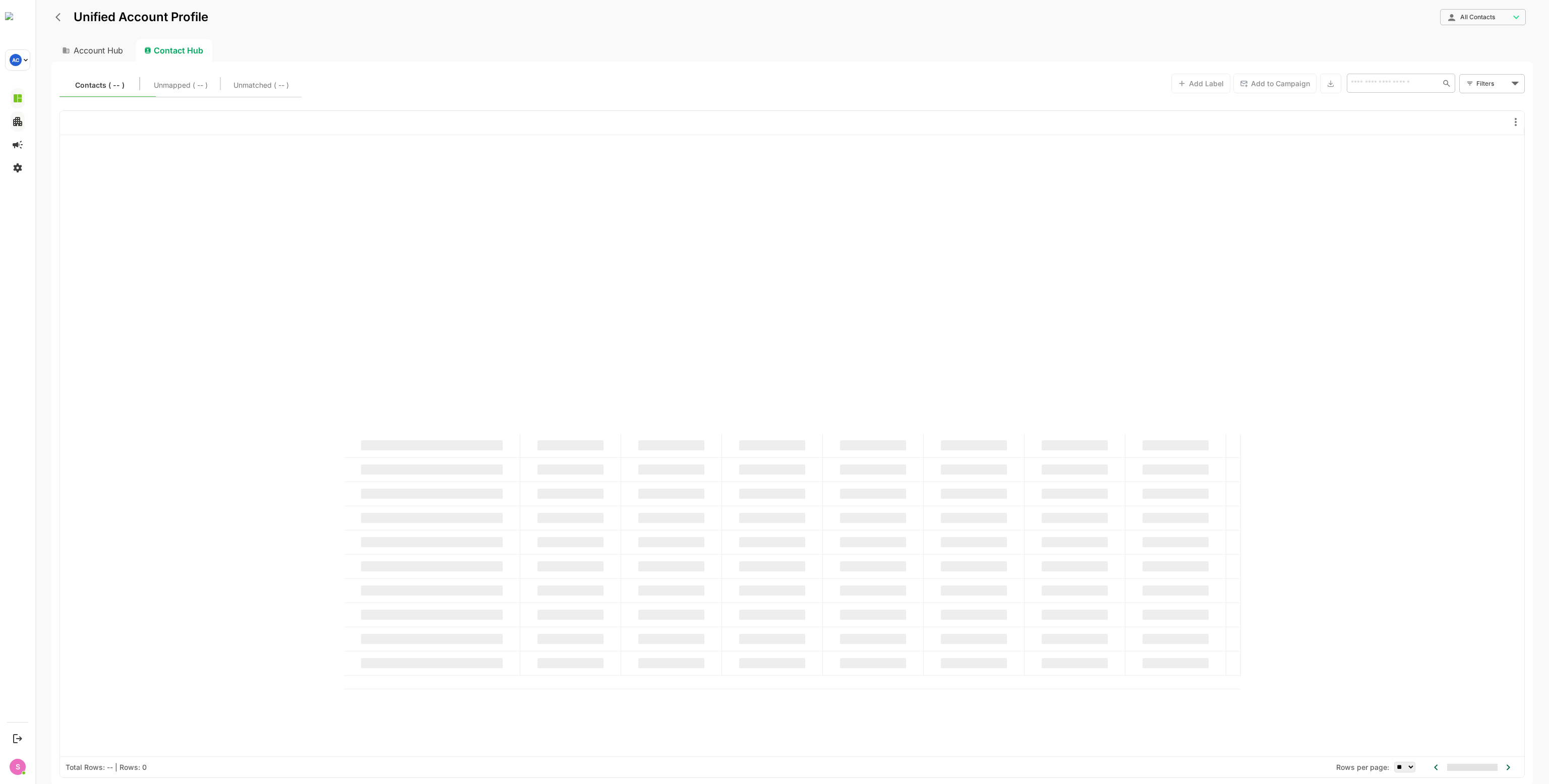
type input "**********"
